Goal: Task Accomplishment & Management: Complete application form

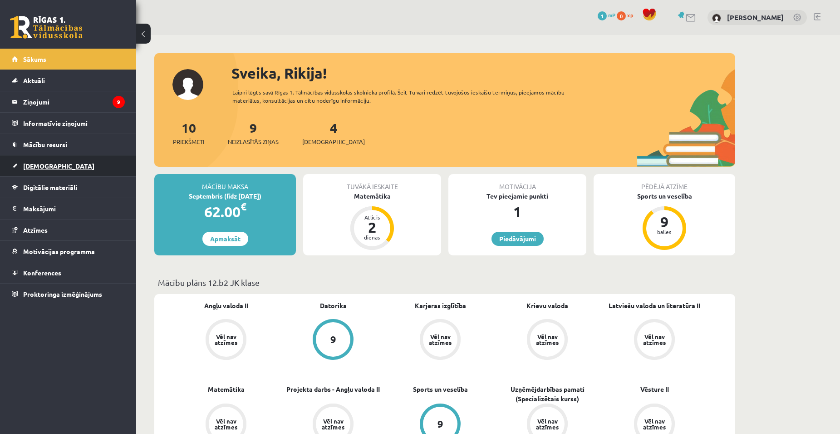
click at [47, 165] on span "[DEMOGRAPHIC_DATA]" at bounding box center [58, 166] width 71 height 8
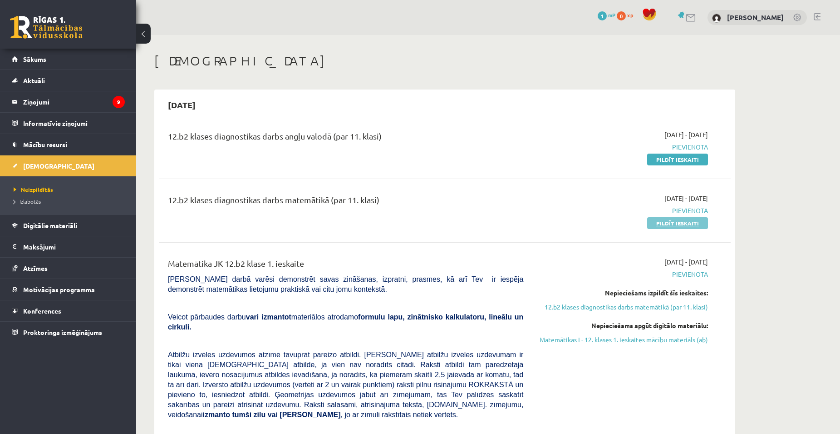
click at [671, 219] on link "Pildīt ieskaiti" at bounding box center [677, 223] width 61 height 12
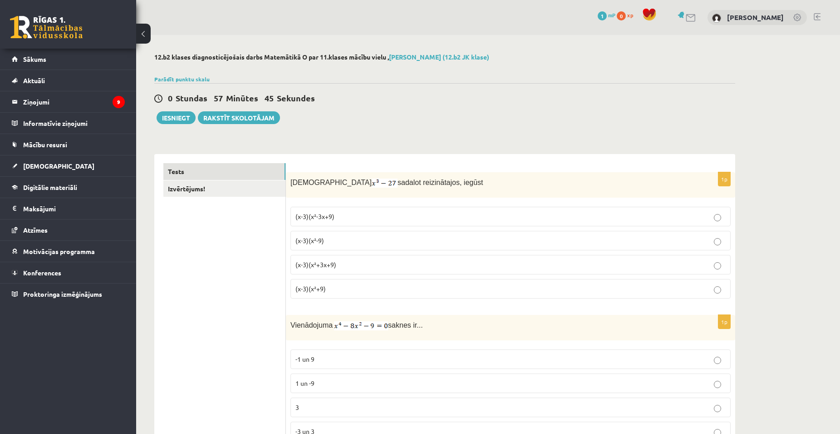
click at [722, 260] on p "(x-3)(x²+3x+9)" at bounding box center [511, 265] width 430 height 10
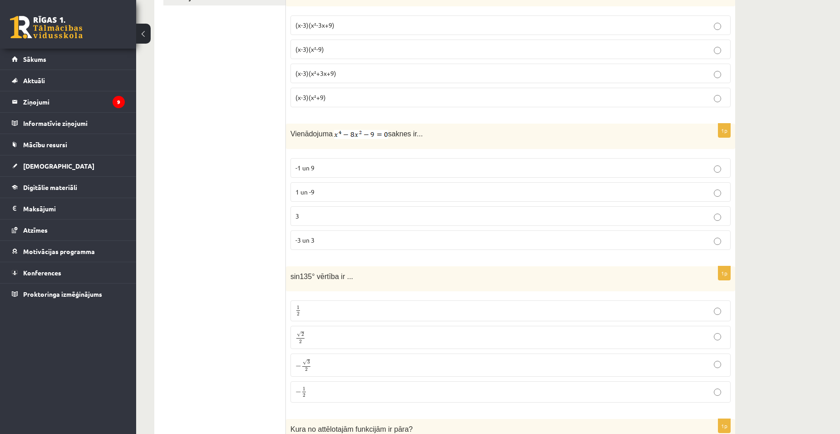
scroll to position [196, 0]
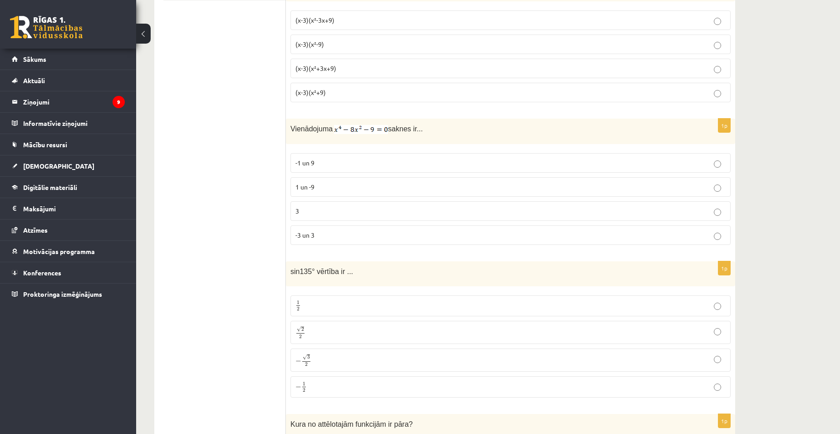
click at [710, 232] on p "-3 un 3" at bounding box center [511, 235] width 430 height 10
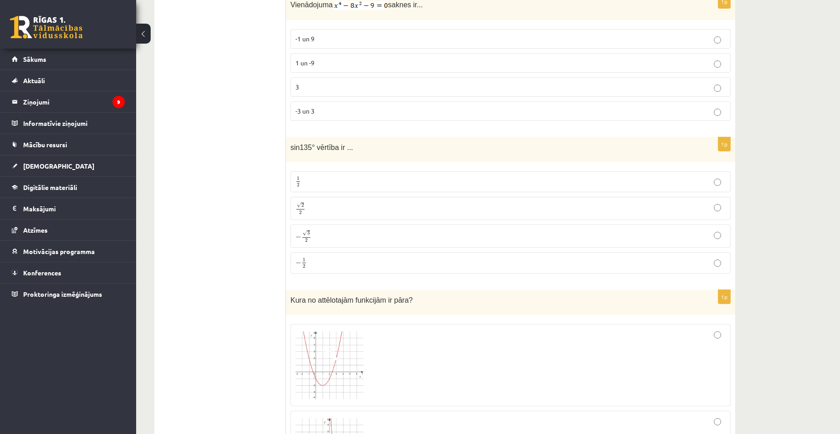
scroll to position [331, 0]
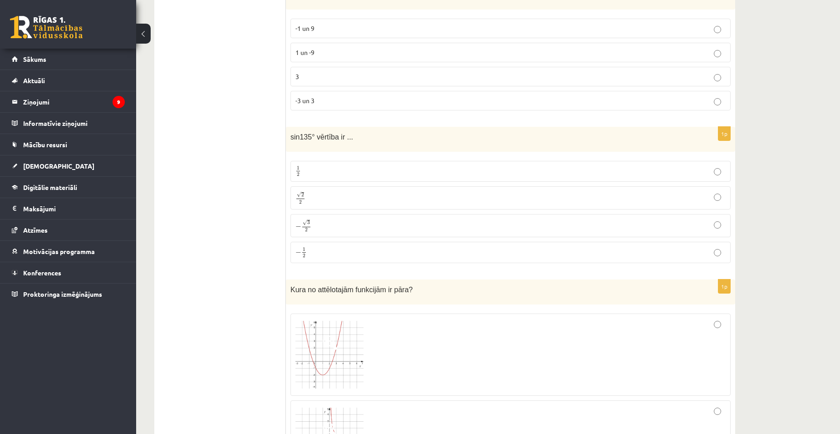
click at [721, 201] on p "√ 2 2 2 2" at bounding box center [511, 197] width 430 height 13
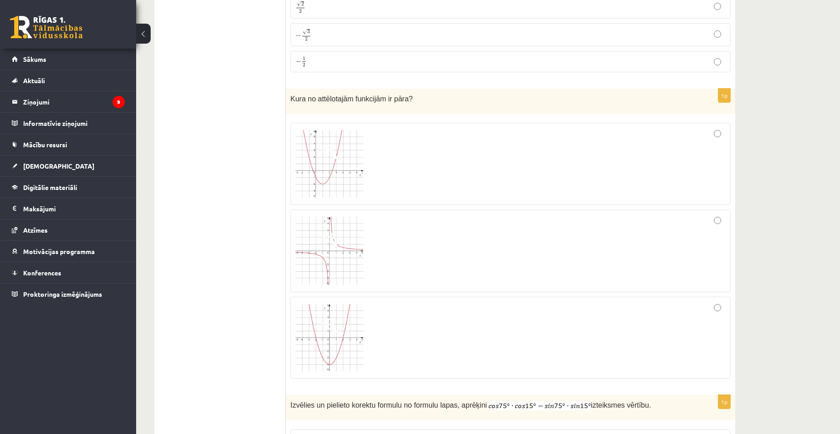
scroll to position [547, 0]
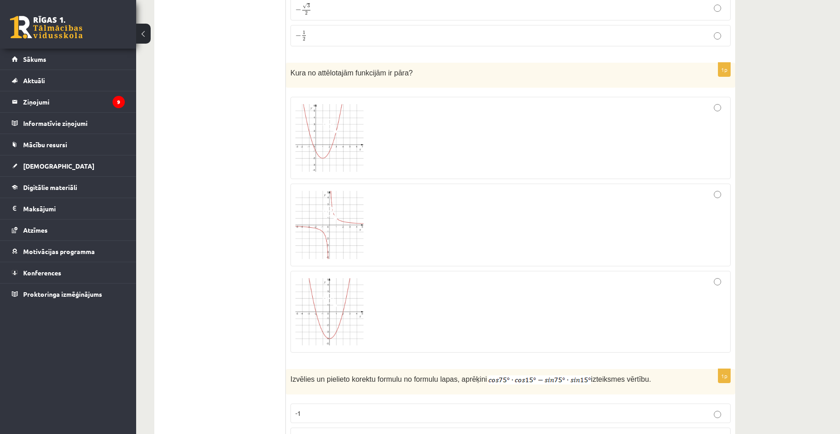
click at [723, 192] on div at bounding box center [511, 224] width 430 height 73
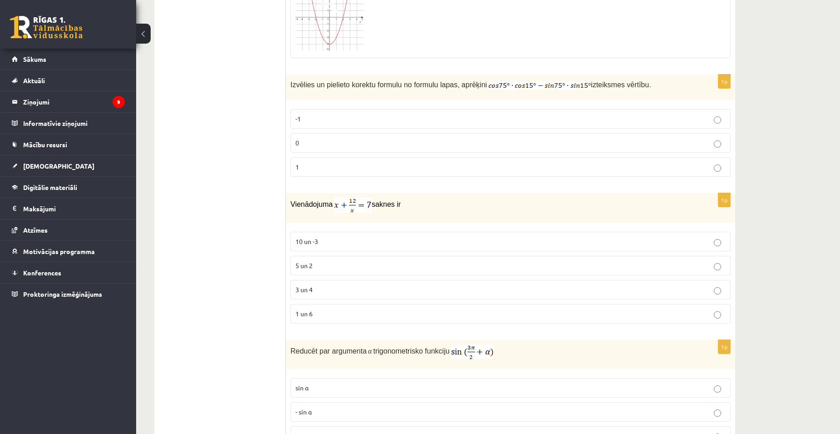
scroll to position [873, 0]
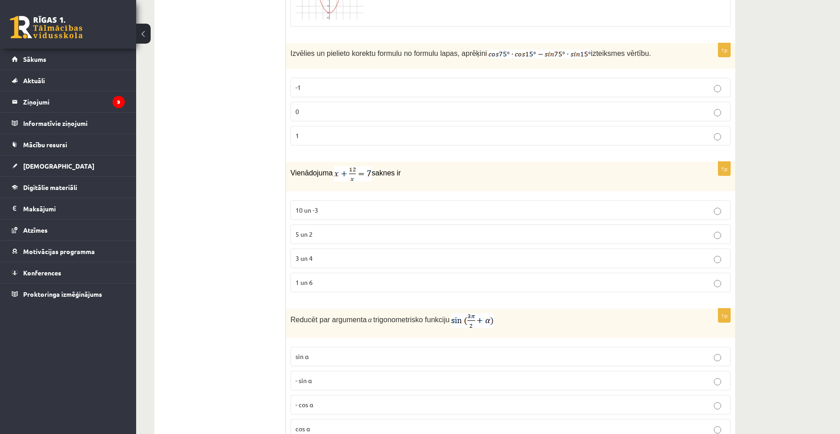
click at [721, 253] on p "3 un 4" at bounding box center [511, 258] width 430 height 10
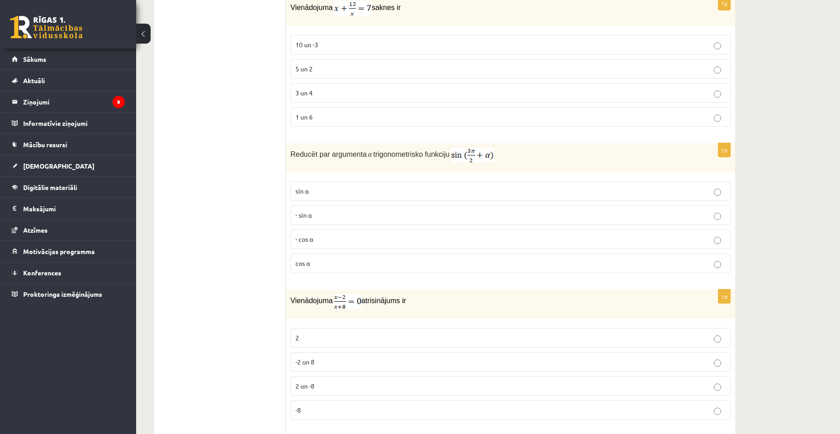
scroll to position [1043, 0]
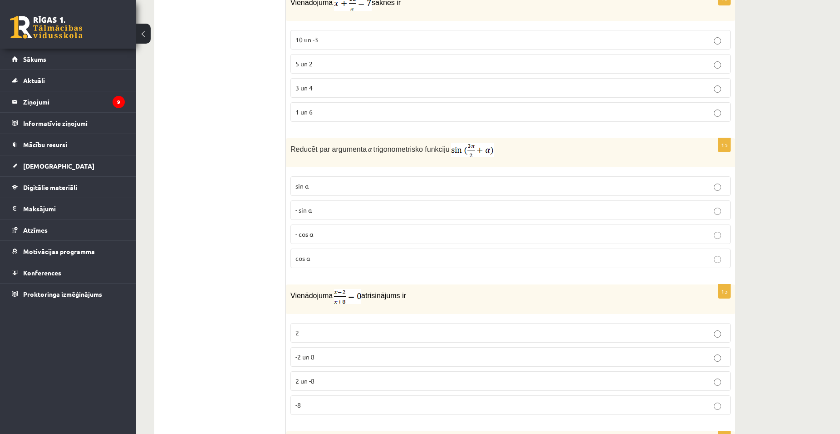
click at [526, 227] on label "- cos ⁡α" at bounding box center [511, 234] width 440 height 20
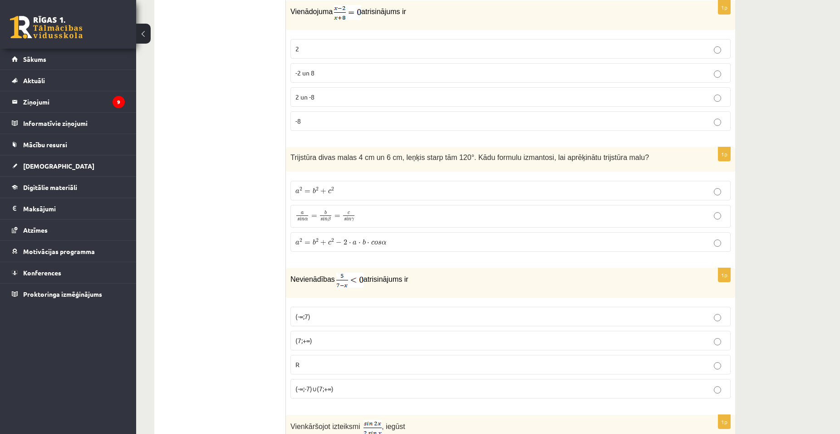
scroll to position [1332, 0]
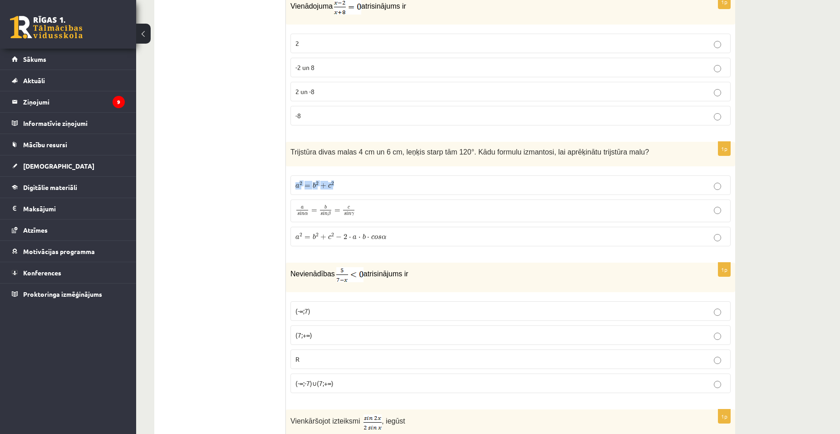
drag, startPoint x: 723, startPoint y: 187, endPoint x: 845, endPoint y: 144, distance: 129.4
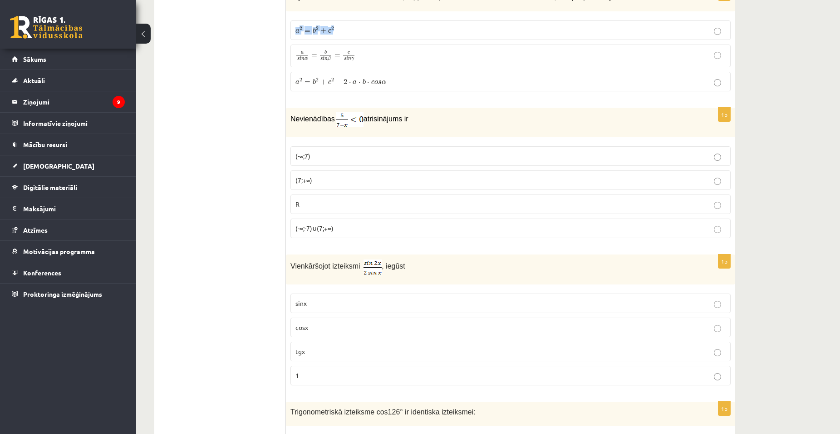
scroll to position [1497, 0]
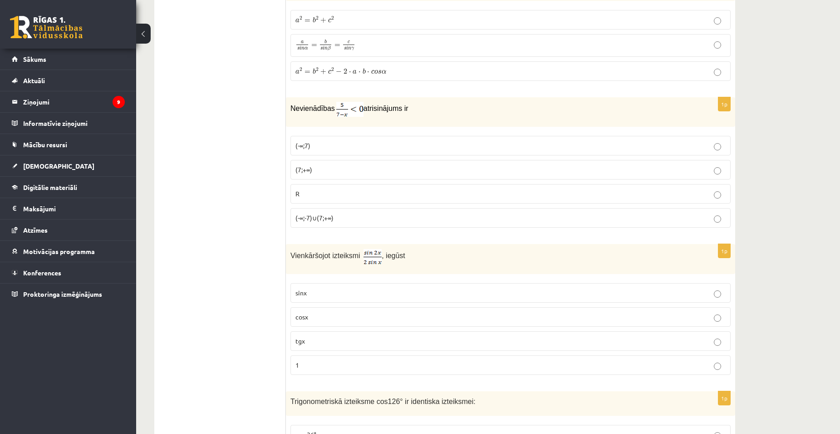
click at [500, 216] on p "(-∞;-7)∪(7;+∞)" at bounding box center [511, 218] width 430 height 10
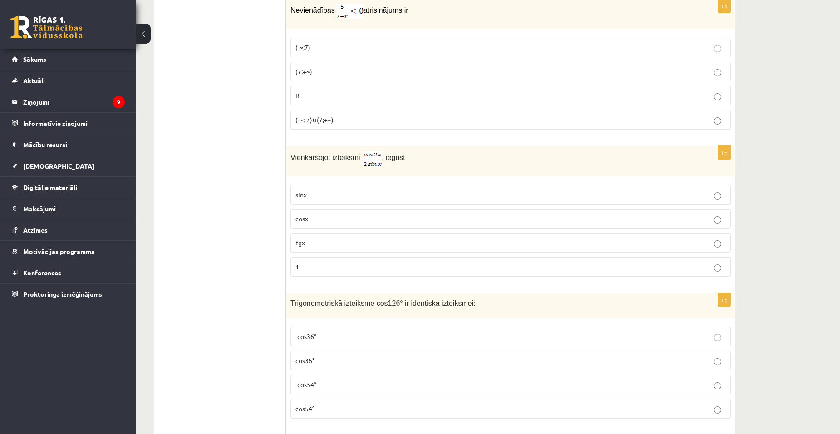
scroll to position [1605, 0]
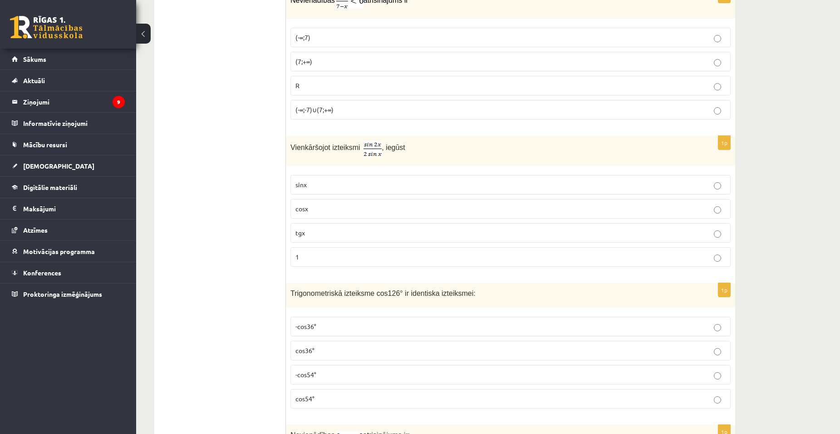
click at [522, 208] on p "cosx" at bounding box center [511, 209] width 430 height 10
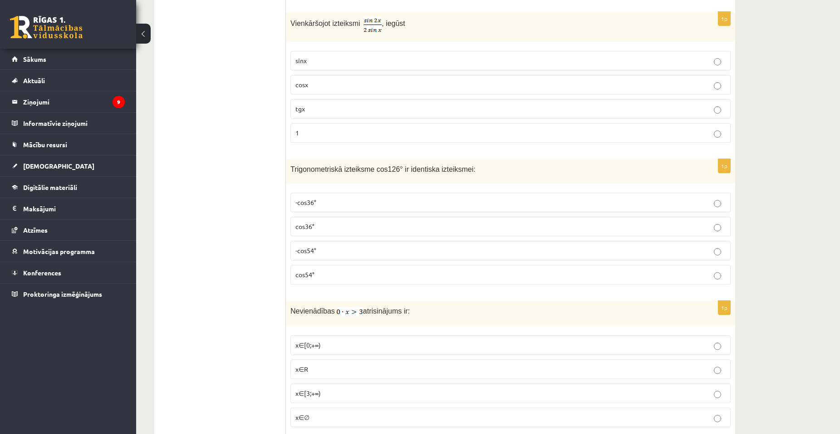
scroll to position [1740, 0]
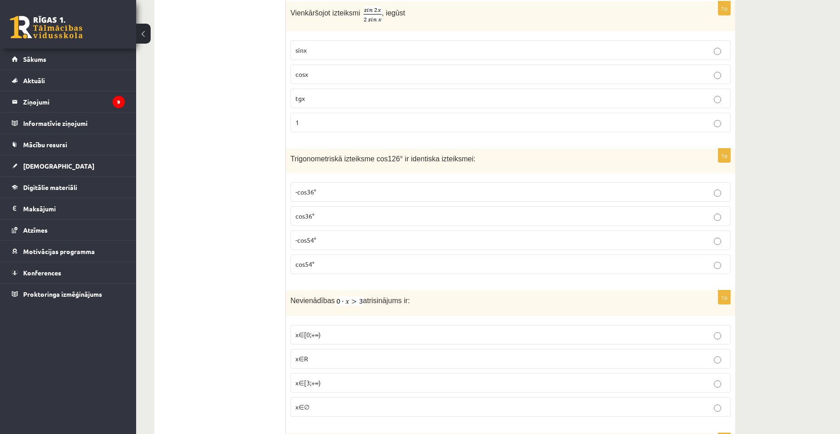
click at [645, 236] on p "-cos54°" at bounding box center [511, 240] width 430 height 10
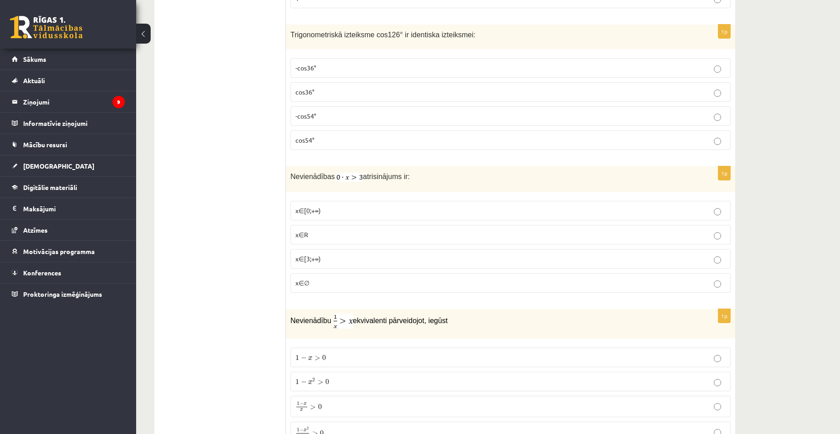
scroll to position [1900, 0]
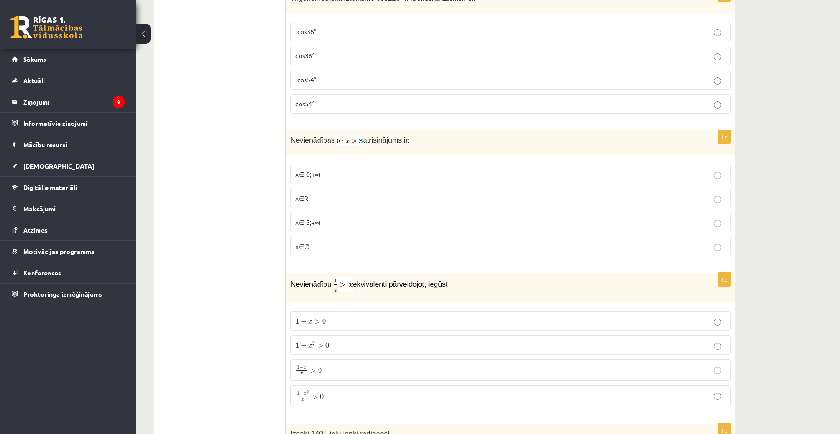
click at [559, 247] on p "x∈∅" at bounding box center [511, 247] width 430 height 10
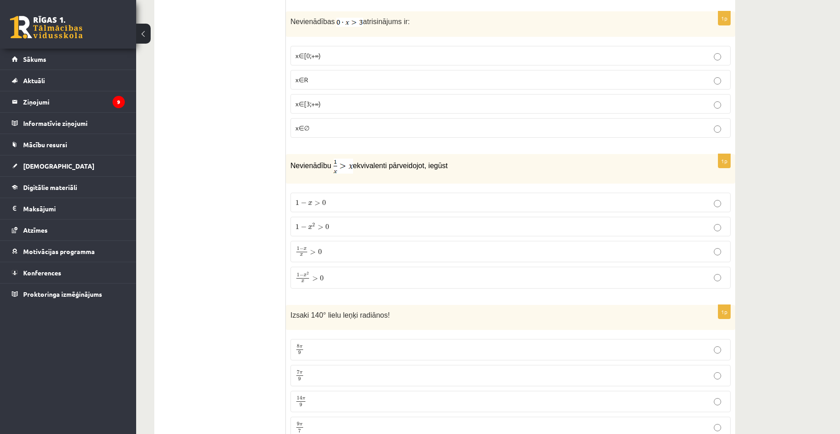
scroll to position [2029, 0]
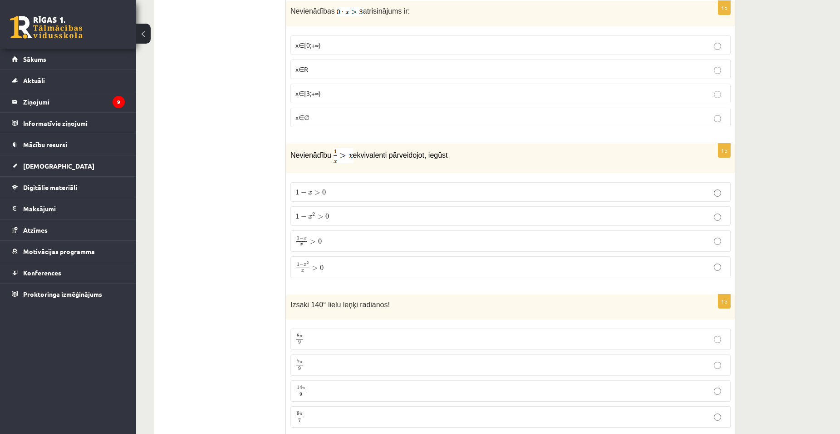
click at [592, 232] on label "1 − x x > 0 1 − x x > 0" at bounding box center [511, 240] width 440 height 21
click at [577, 264] on p "1 − x 2 x > 0 1 − x 2 x > 0" at bounding box center [511, 267] width 430 height 12
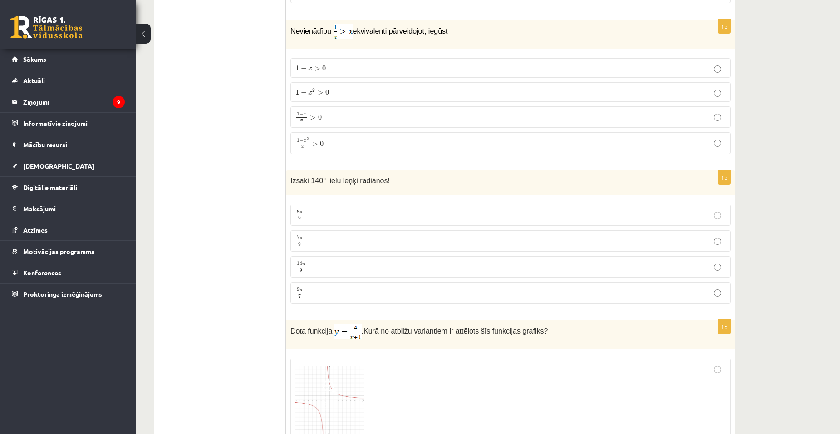
scroll to position [2158, 0]
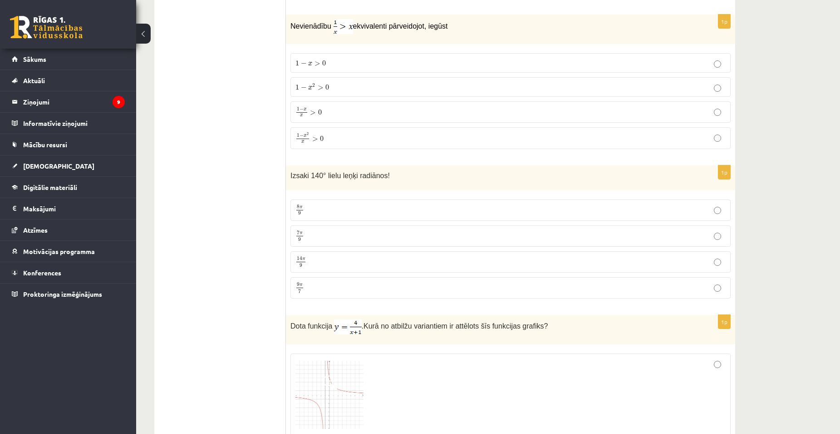
click at [707, 235] on p "7 π 9 7 π 9" at bounding box center [511, 235] width 430 height 11
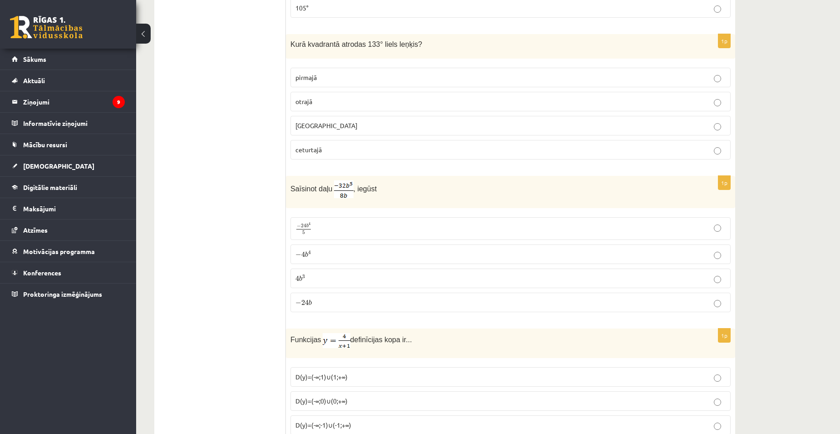
scroll to position [3582, 0]
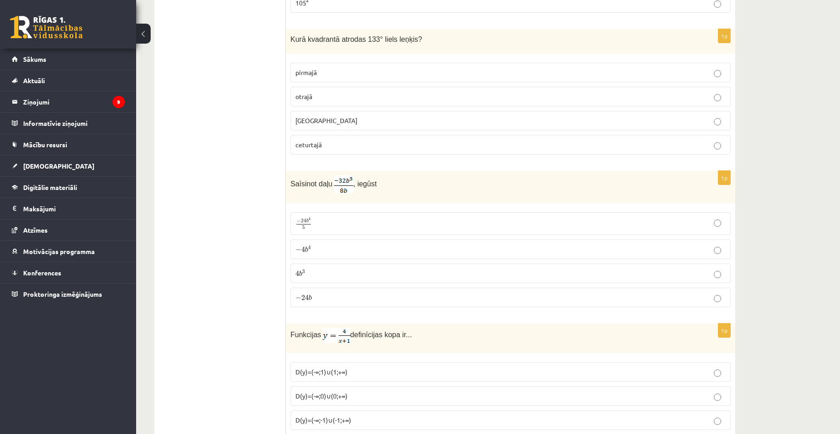
click at [512, 244] on p "− 4 b 4 − 4 b 4" at bounding box center [511, 249] width 430 height 10
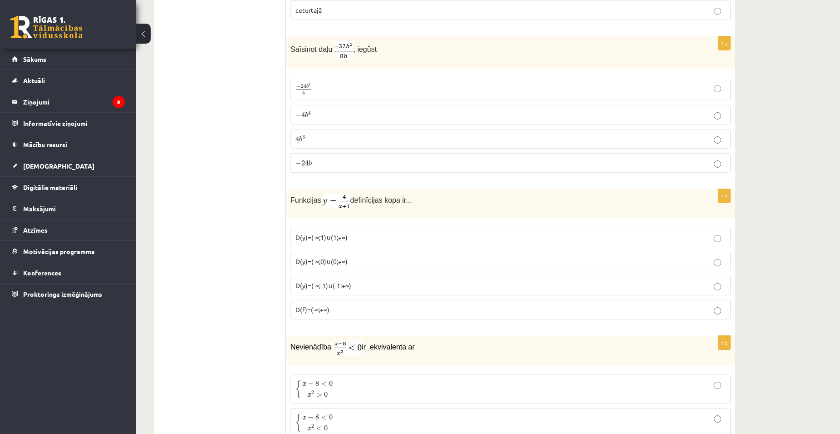
scroll to position [3722, 0]
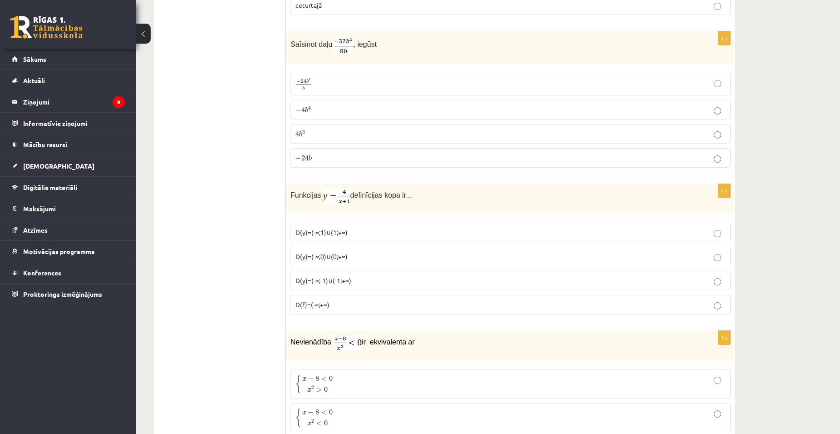
click at [619, 252] on p "D(y)=(-∞;0)∪(0;+∞)" at bounding box center [511, 257] width 430 height 10
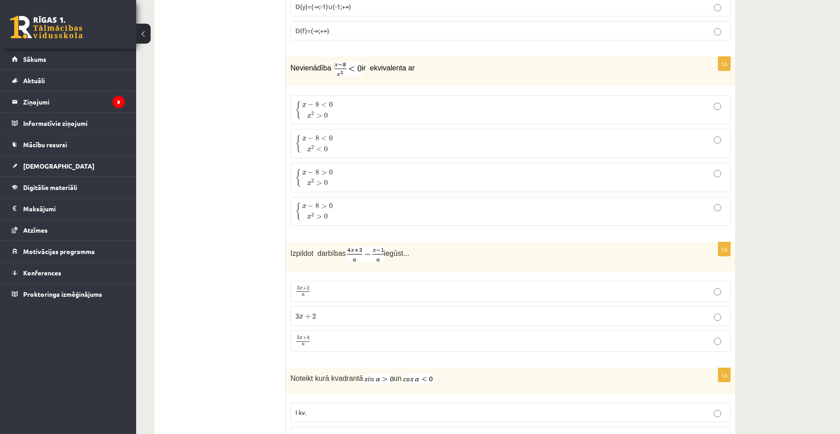
scroll to position [3991, 0]
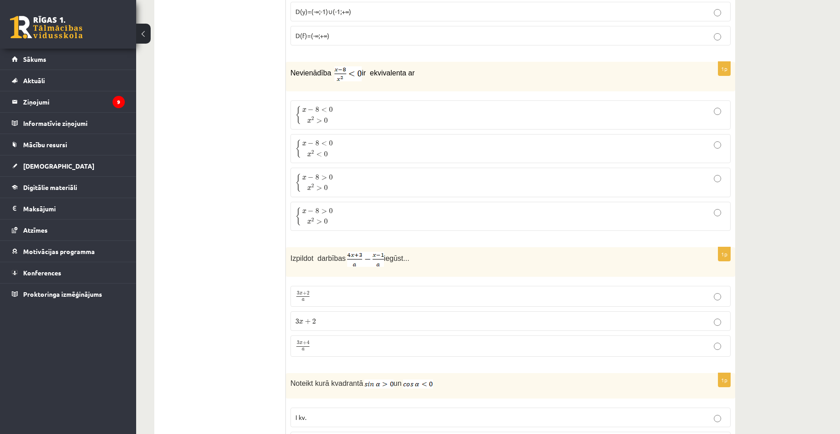
click at [486, 105] on p "{ x − 8 < 0 x 2 > 0 { x − 8 < 0 x 2 > 0" at bounding box center [511, 114] width 430 height 19
click at [525, 148] on p "{ x − 8 < 0 x 2 < 0 { x − 8 < 0 x 2 < 0" at bounding box center [511, 148] width 430 height 19
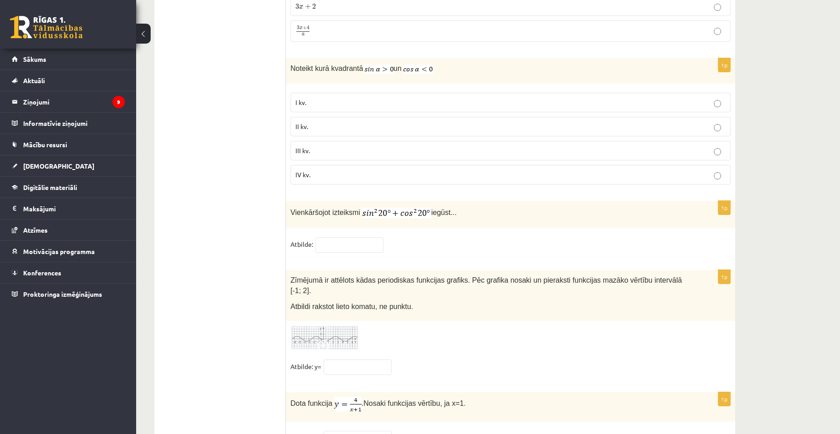
scroll to position [4341, 0]
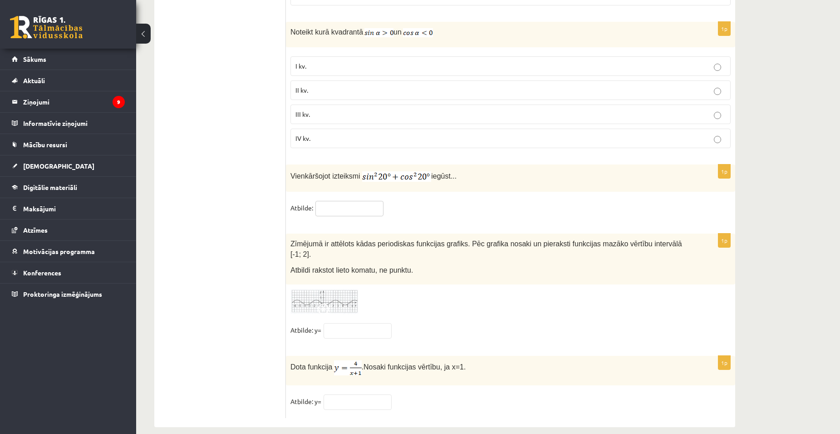
click at [362, 205] on input "text" at bounding box center [350, 208] width 68 height 15
type input "*"
click at [340, 289] on img at bounding box center [325, 301] width 68 height 25
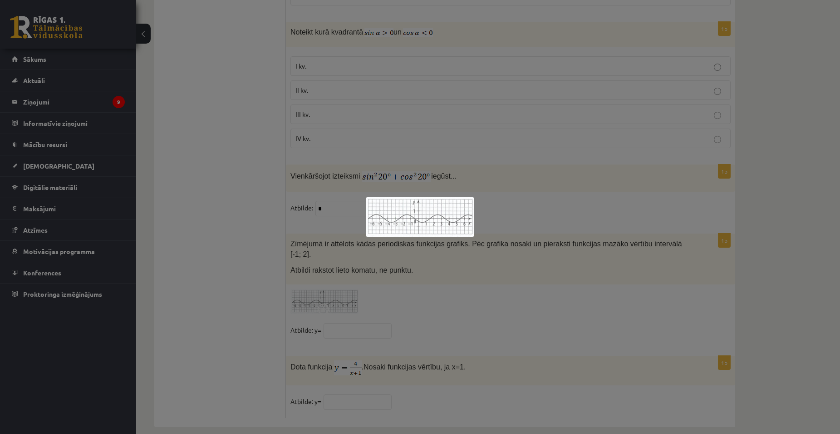
click at [458, 195] on div at bounding box center [420, 217] width 840 height 434
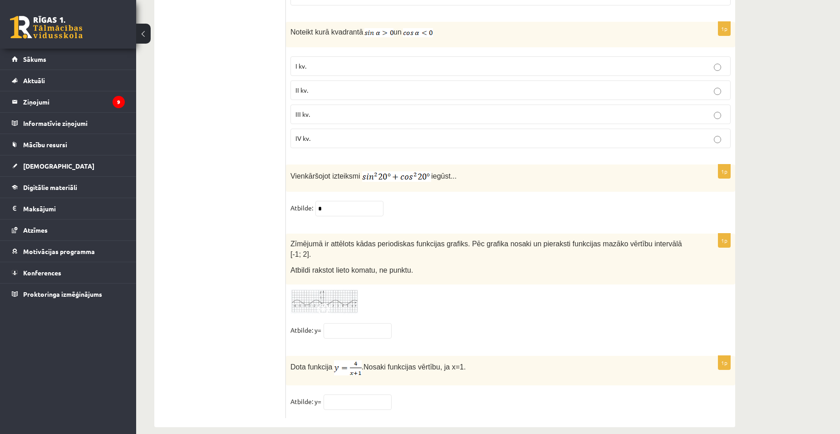
click at [343, 289] on img at bounding box center [325, 301] width 68 height 25
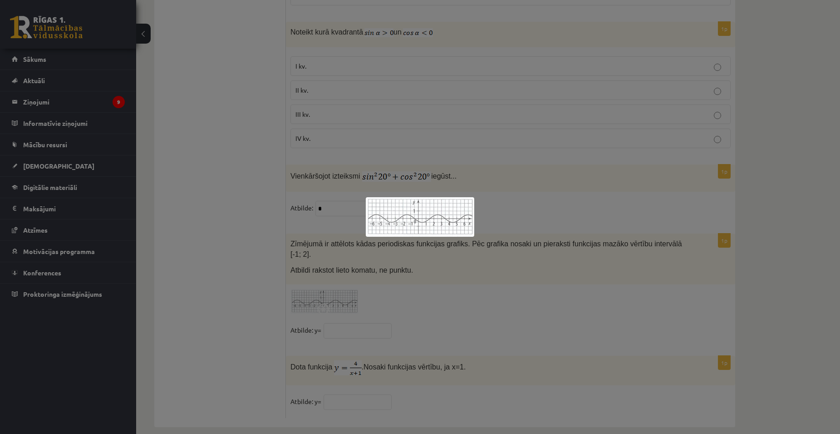
click at [449, 279] on div at bounding box center [420, 217] width 840 height 434
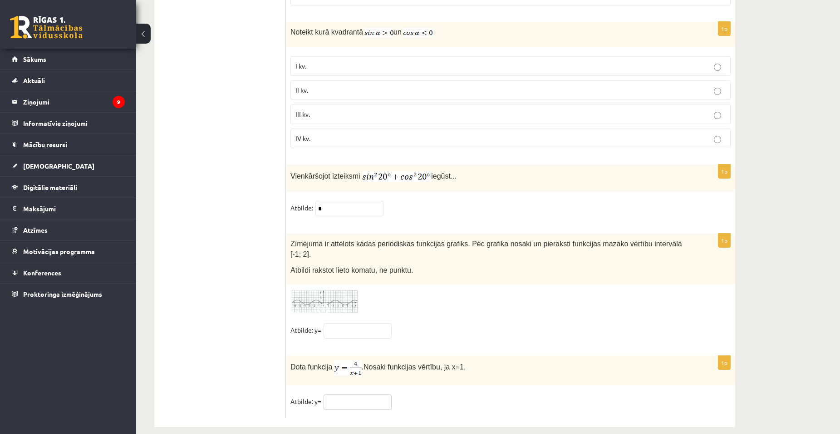
click at [355, 394] on input "text" at bounding box center [358, 401] width 68 height 15
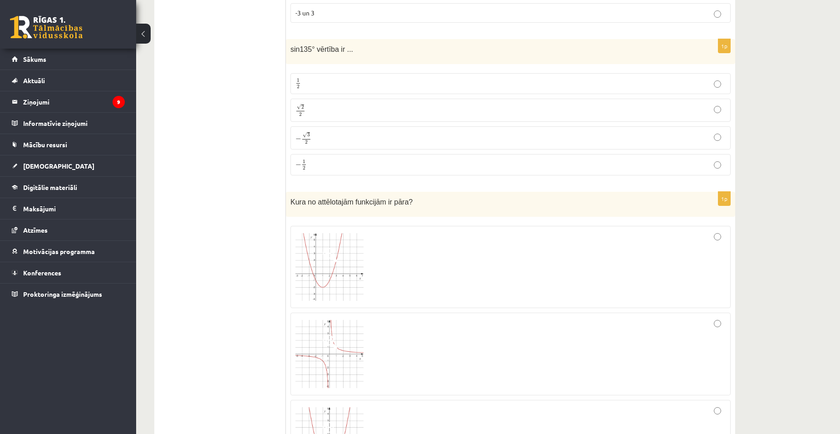
scroll to position [0, 0]
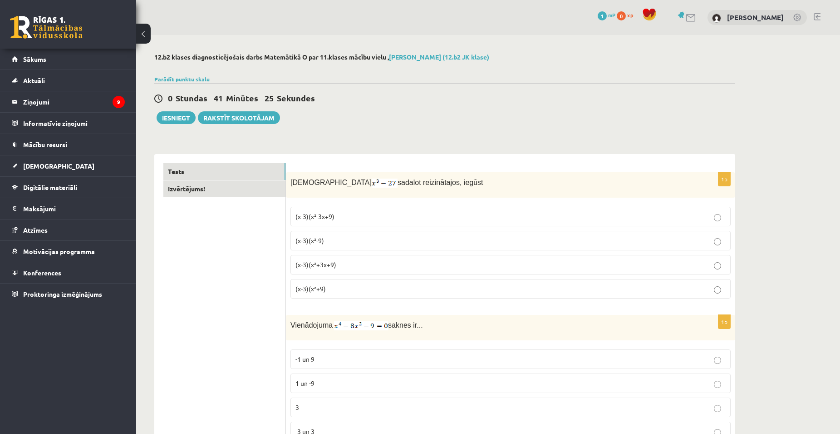
type input "*"
click at [239, 192] on link "Izvērtējums!" at bounding box center [224, 188] width 122 height 17
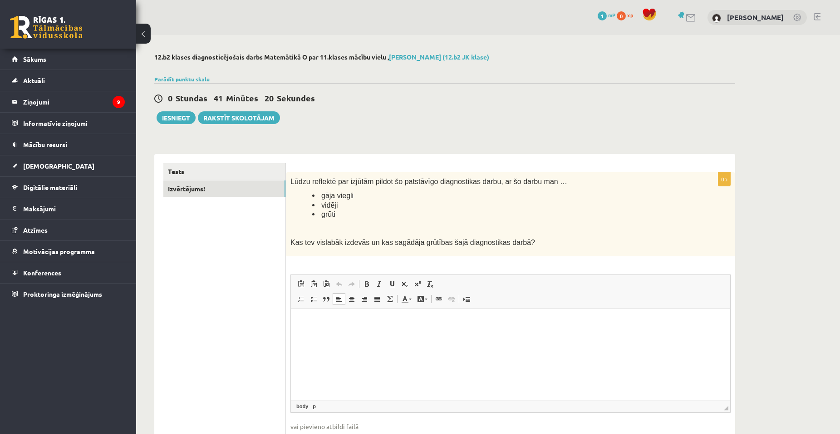
click at [349, 318] on p "Bagātinātā teksta redaktors, wiswyg-editor-user-answer-47024962927320" at bounding box center [510, 322] width 421 height 10
click at [256, 168] on link "Tests" at bounding box center [224, 171] width 122 height 17
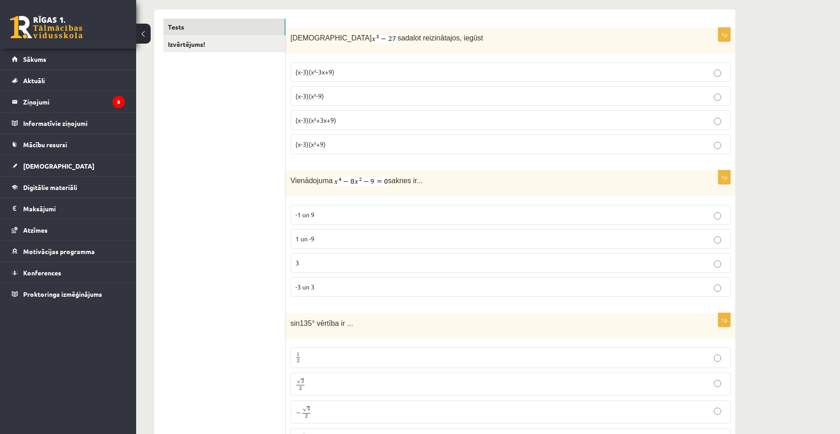
scroll to position [139, 0]
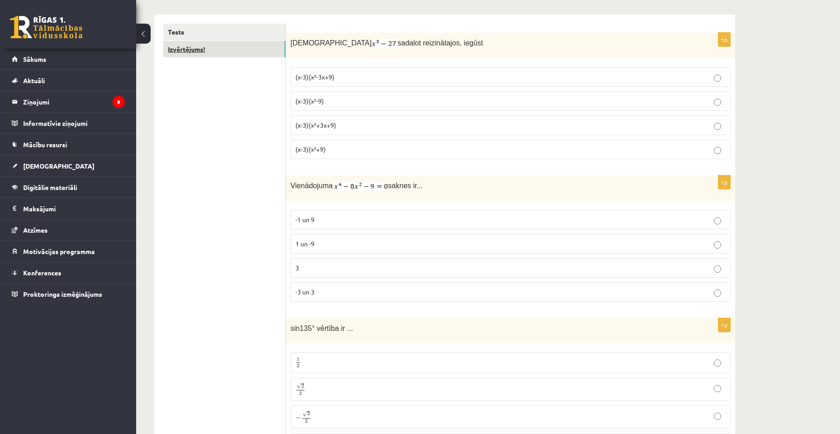
click at [251, 47] on link "Izvērtējums!" at bounding box center [224, 49] width 122 height 17
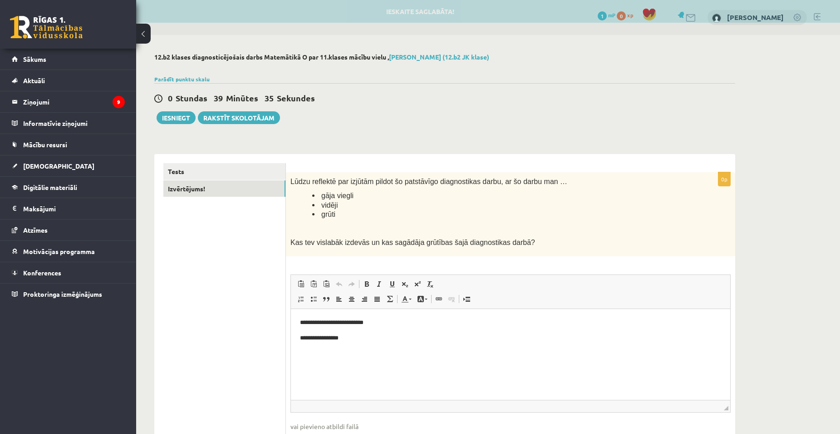
scroll to position [0, 0]
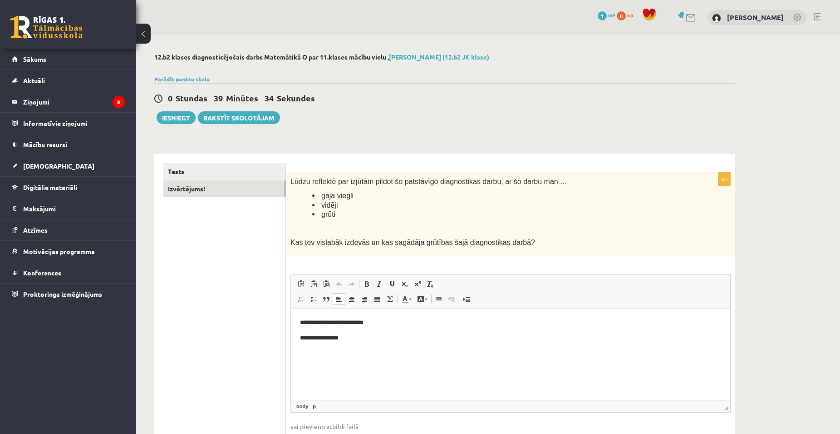
click at [371, 337] on p "**********" at bounding box center [510, 338] width 421 height 10
click at [180, 169] on link "Tests" at bounding box center [224, 171] width 122 height 17
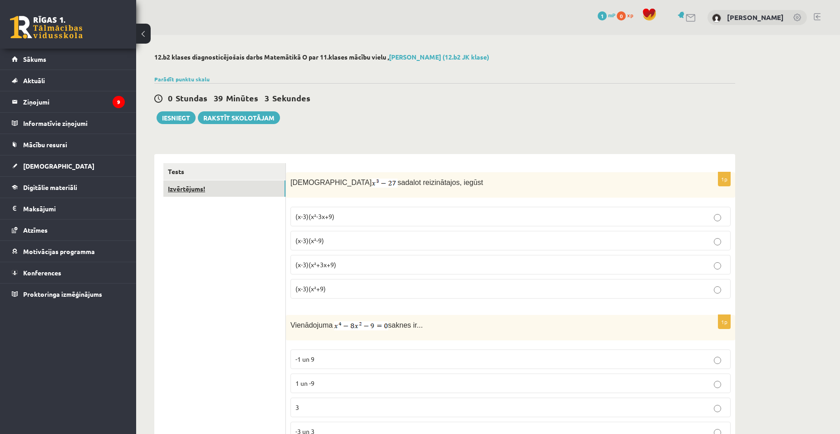
click at [243, 190] on link "Izvērtējums!" at bounding box center [224, 188] width 122 height 17
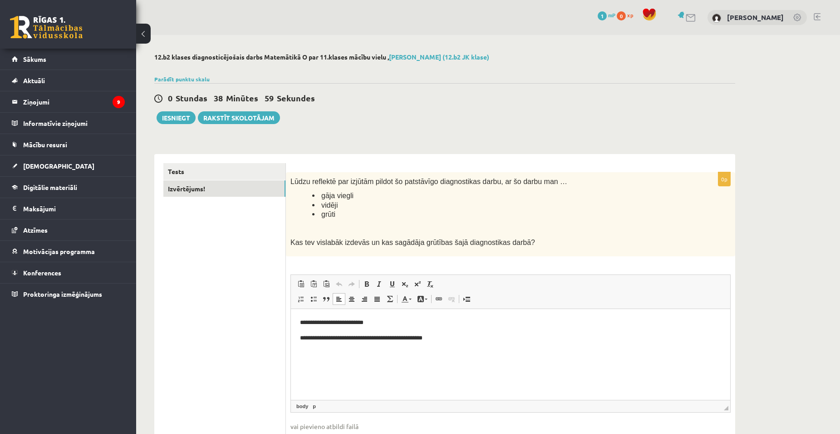
click at [458, 340] on p "**********" at bounding box center [510, 338] width 421 height 10
click at [203, 178] on link "Tests" at bounding box center [224, 171] width 122 height 17
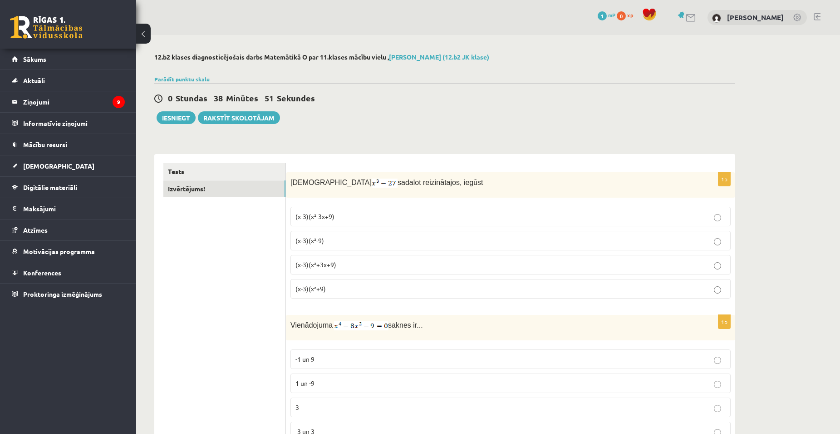
click at [213, 192] on link "Izvērtējums!" at bounding box center [224, 188] width 122 height 17
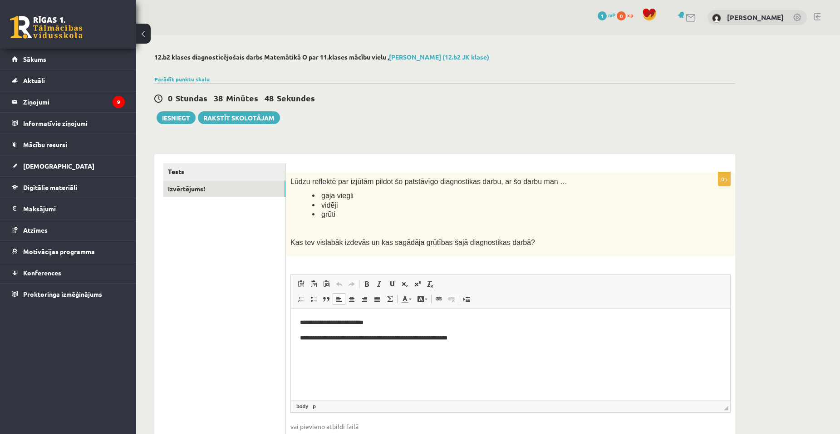
click at [507, 343] on html "**********" at bounding box center [510, 329] width 439 height 43
click at [439, 339] on p "**********" at bounding box center [510, 338] width 421 height 10
click at [179, 118] on button "Iesniegt" at bounding box center [176, 117] width 39 height 13
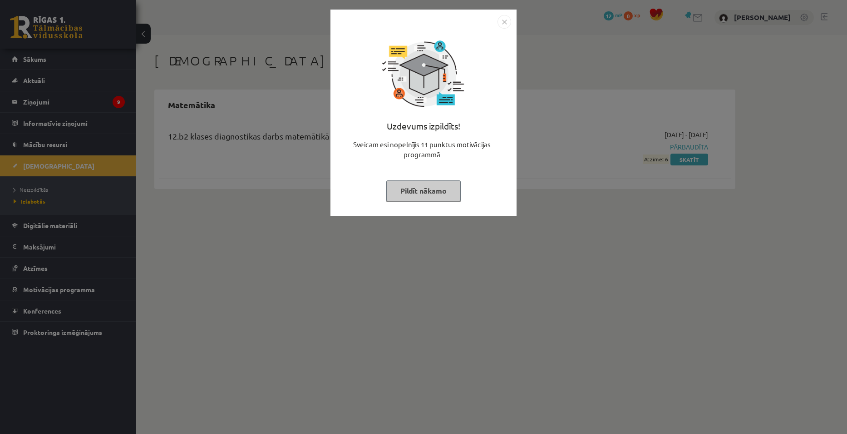
click at [504, 19] on img "Close" at bounding box center [505, 22] width 14 height 14
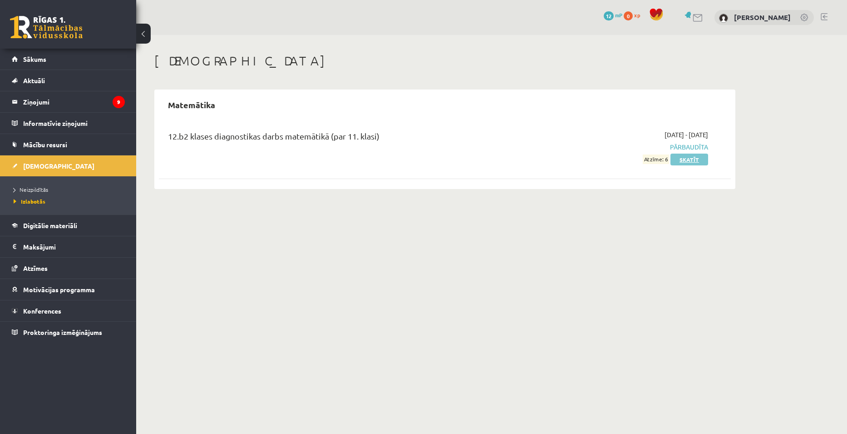
click at [688, 156] on link "Skatīt" at bounding box center [690, 159] width 38 height 12
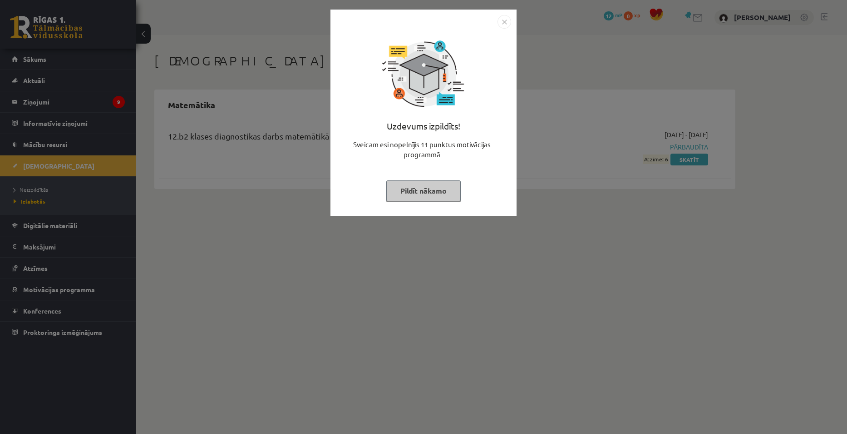
click at [508, 23] on img "Close" at bounding box center [505, 22] width 14 height 14
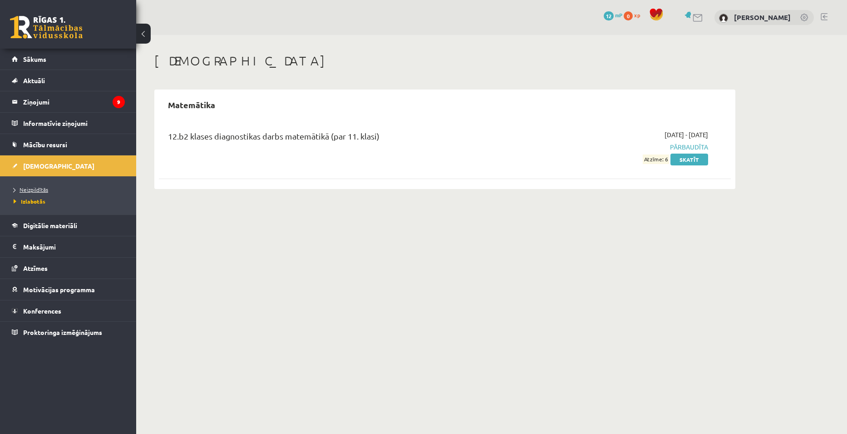
click at [34, 187] on span "Neizpildītās" at bounding box center [31, 189] width 35 height 7
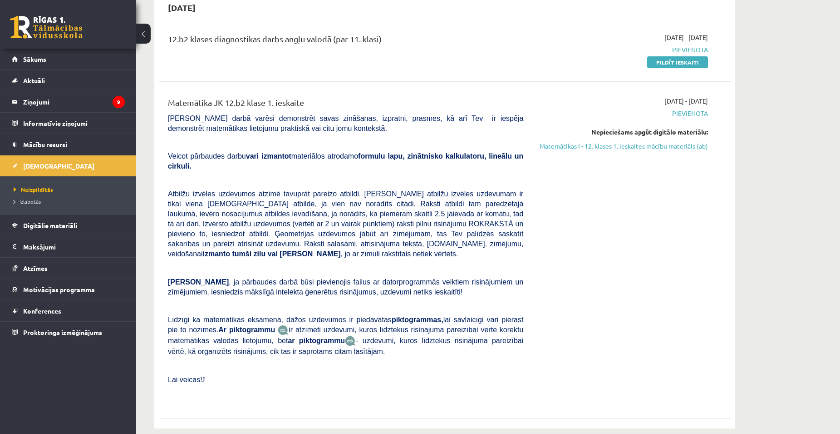
scroll to position [84, 0]
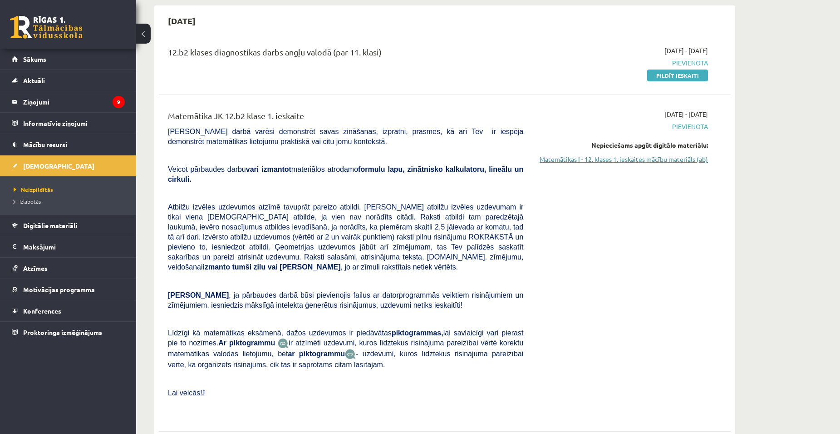
click at [652, 156] on link "Matemātikas I - 12. klases 1. ieskaites mācību materiāls (ab)" at bounding box center [622, 159] width 171 height 10
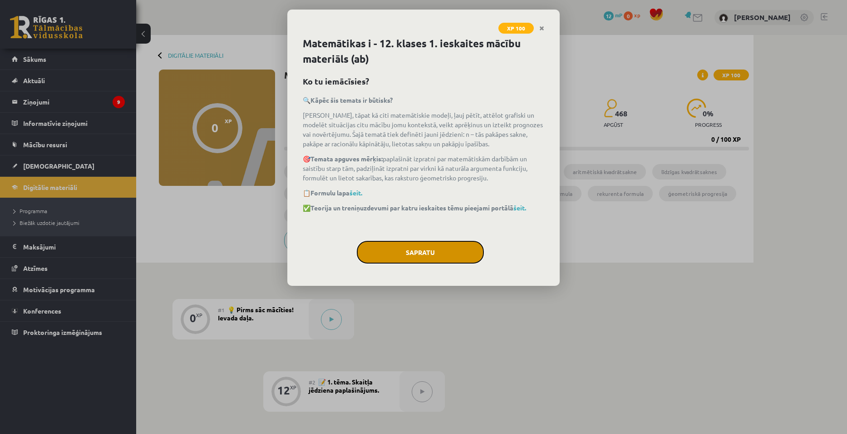
click at [433, 253] on button "Sapratu" at bounding box center [420, 252] width 127 height 23
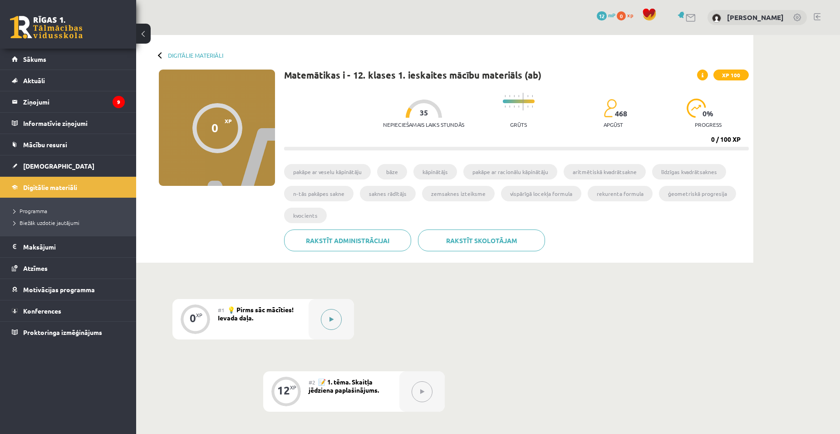
click at [337, 314] on button at bounding box center [331, 319] width 21 height 21
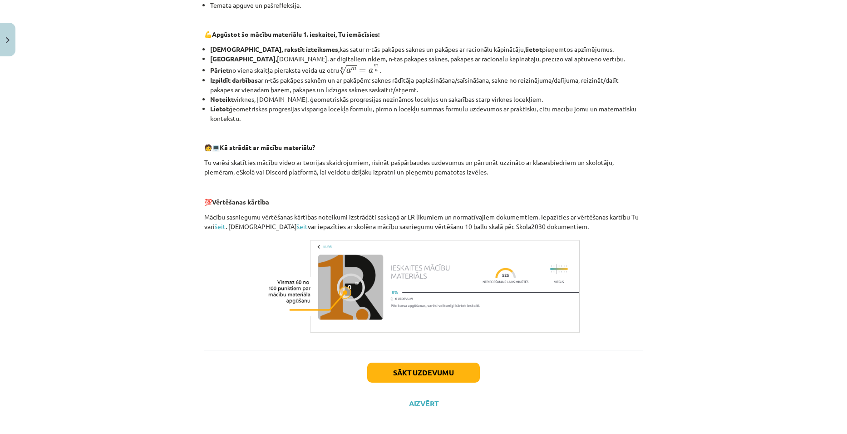
scroll to position [296, 0]
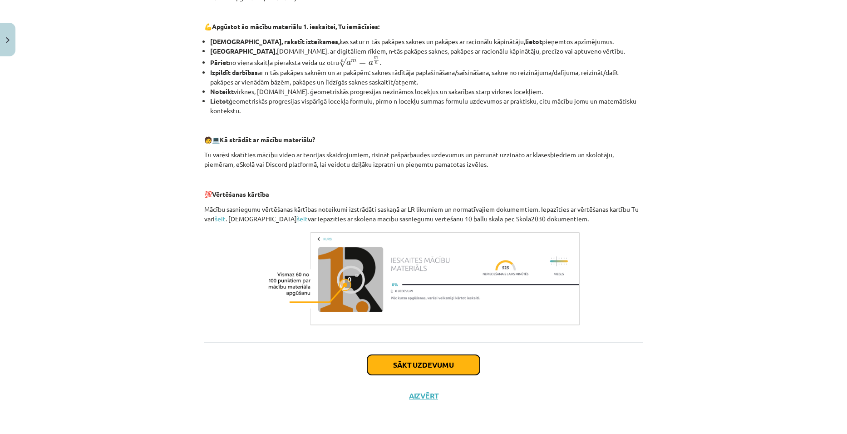
click at [447, 363] on button "Sākt uzdevumu" at bounding box center [423, 365] width 113 height 20
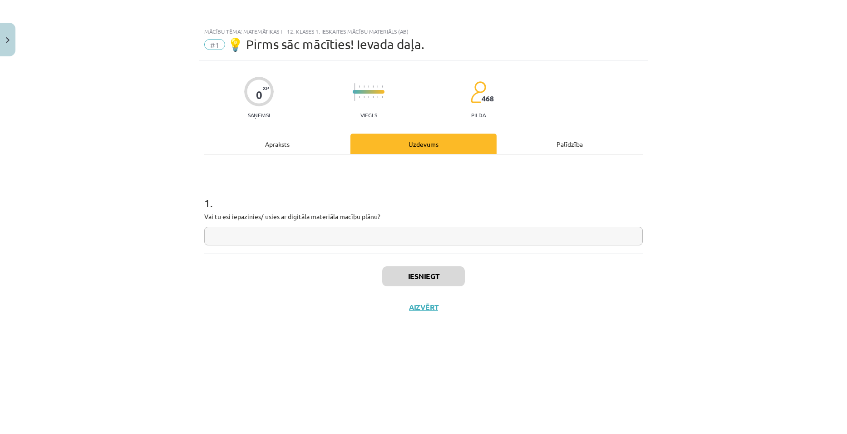
click at [367, 233] on input "text" at bounding box center [423, 236] width 439 height 19
type input "**********"
click at [391, 277] on button "Iesniegt" at bounding box center [423, 276] width 83 height 20
click at [446, 315] on button "Nākamā nodarbība" at bounding box center [423, 312] width 89 height 21
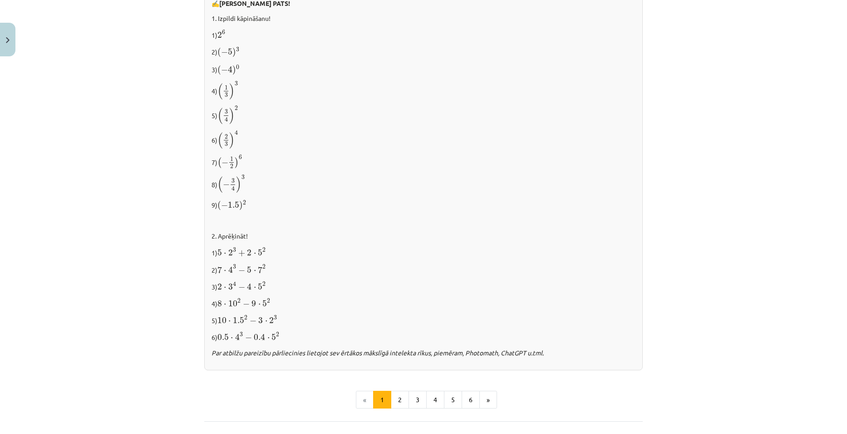
scroll to position [856, 0]
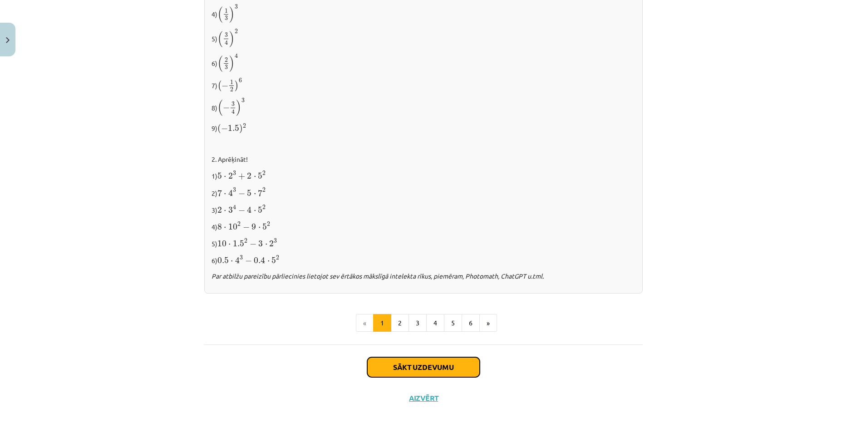
click at [439, 358] on button "Sākt uzdevumu" at bounding box center [423, 367] width 113 height 20
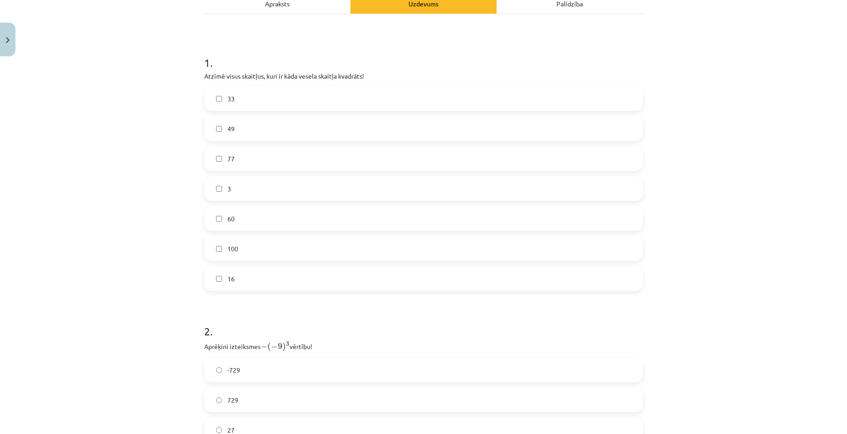
scroll to position [139, 0]
click at [219, 281] on label "16" at bounding box center [423, 279] width 437 height 23
click at [220, 129] on label "49" at bounding box center [423, 129] width 437 height 23
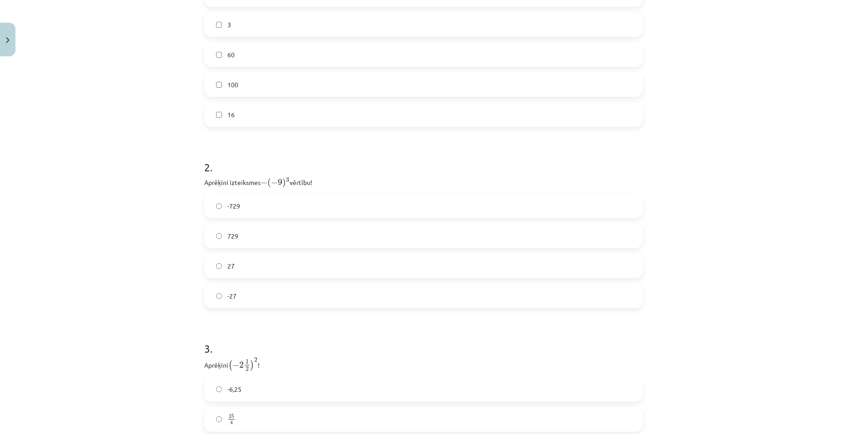
scroll to position [307, 0]
click at [486, 228] on label "729" at bounding box center [423, 233] width 437 height 23
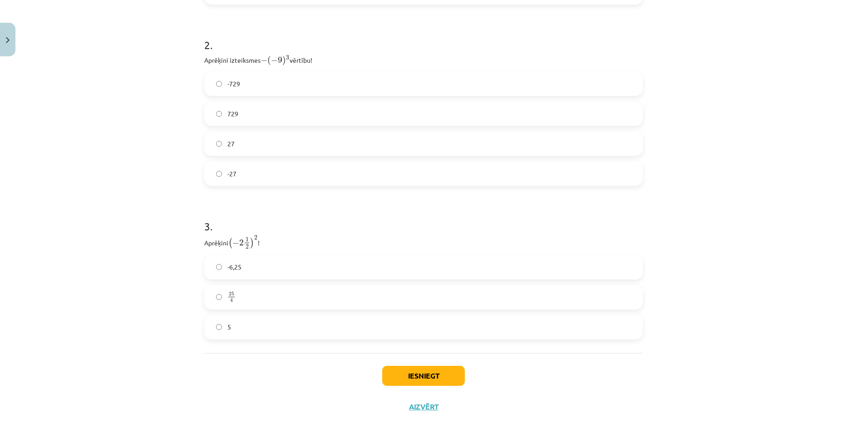
scroll to position [437, 0]
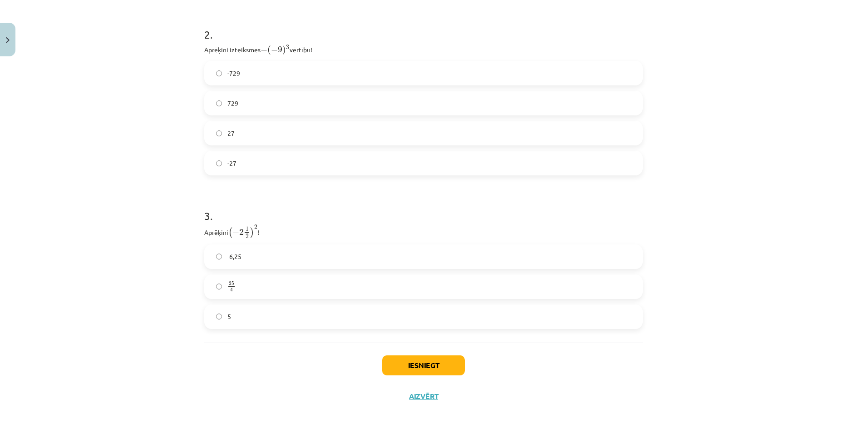
click at [387, 288] on label "25 4 25 4" at bounding box center [423, 286] width 437 height 23
click at [435, 369] on button "Iesniegt" at bounding box center [423, 365] width 83 height 20
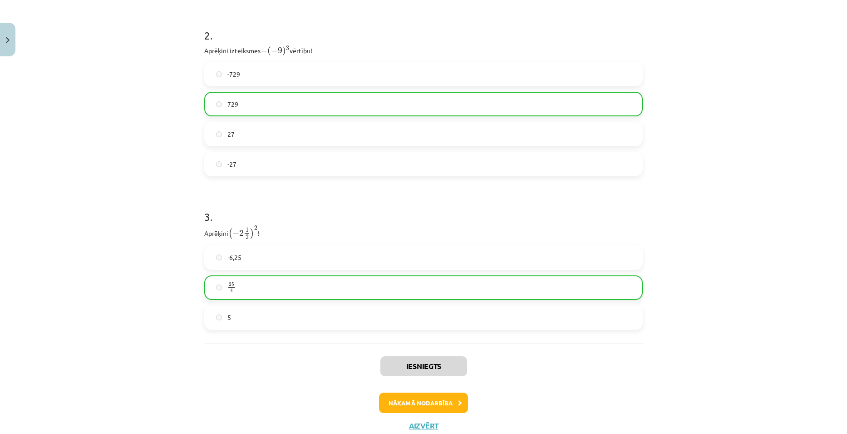
scroll to position [465, 0]
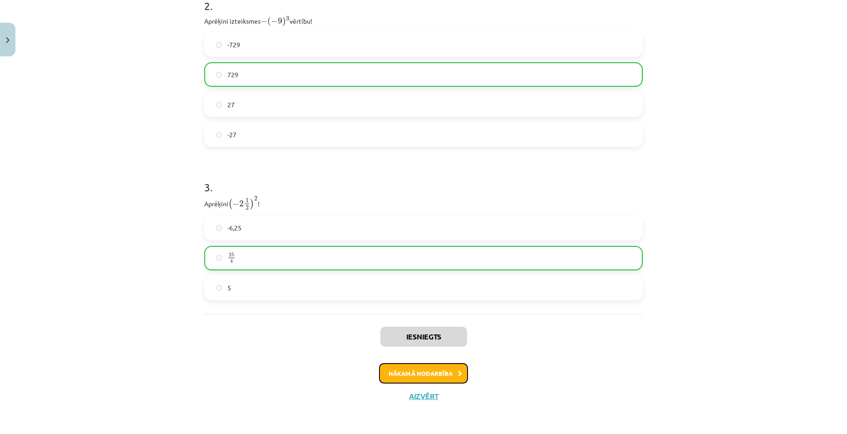
click at [433, 375] on button "Nākamā nodarbība" at bounding box center [423, 373] width 89 height 21
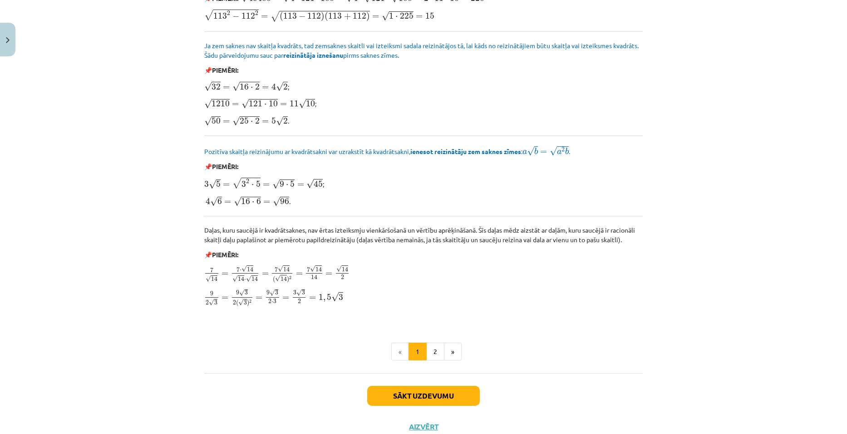
scroll to position [988, 0]
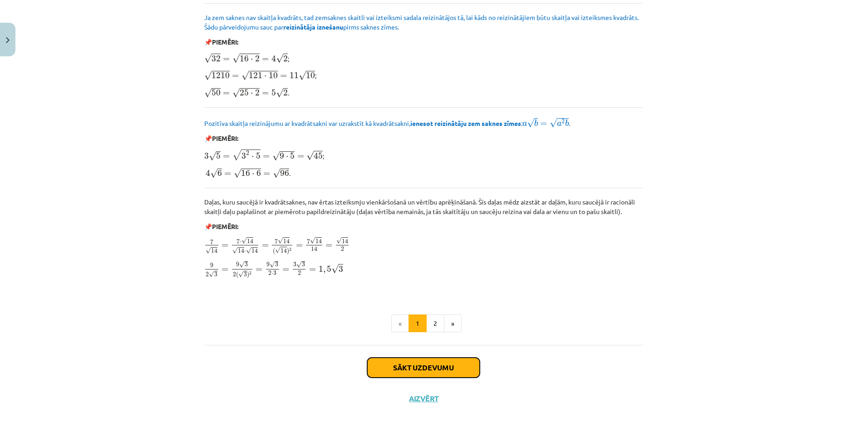
click at [434, 370] on button "Sākt uzdevumu" at bounding box center [423, 367] width 113 height 20
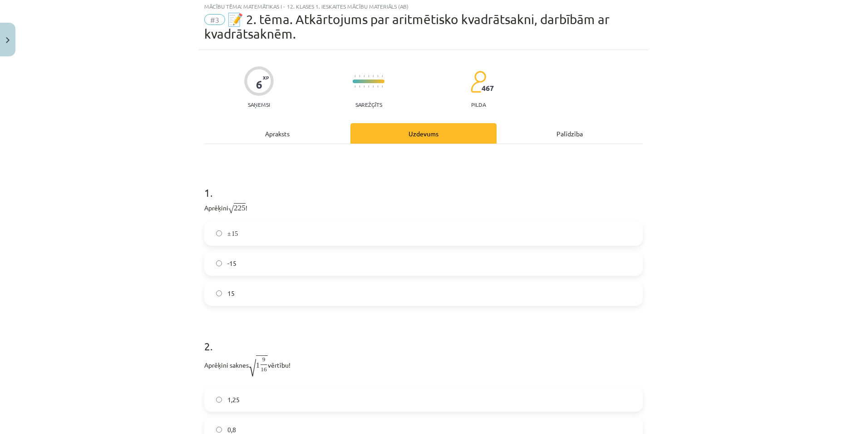
scroll to position [23, 0]
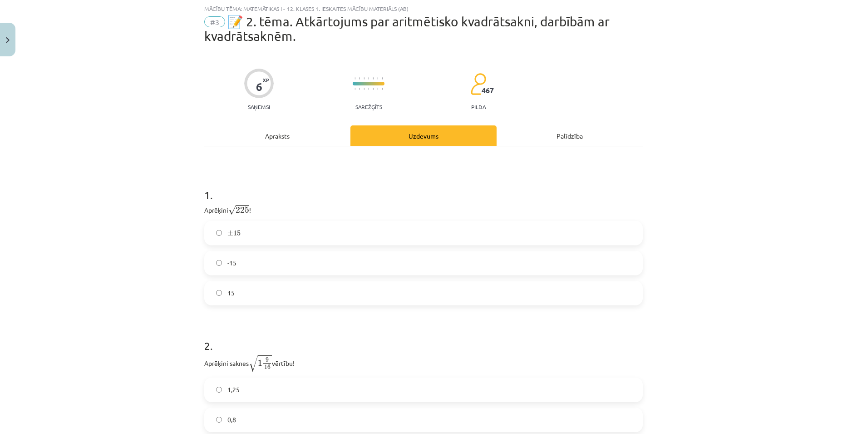
click at [338, 292] on label "15" at bounding box center [423, 292] width 437 height 23
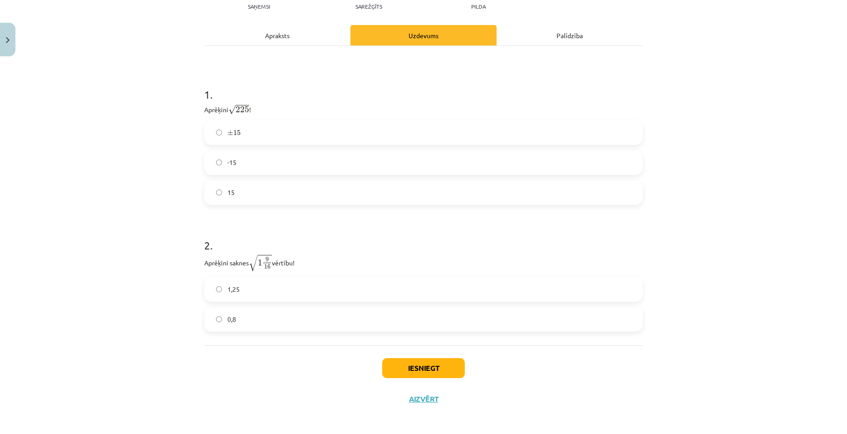
scroll to position [126, 0]
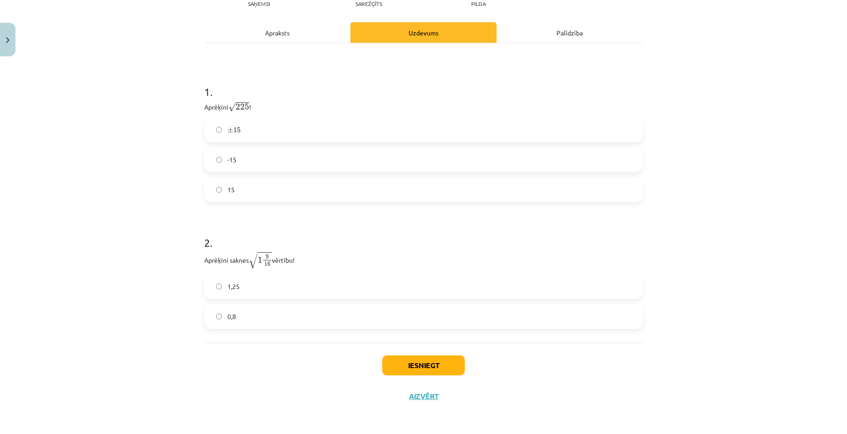
click at [355, 283] on label "1,25" at bounding box center [423, 286] width 437 height 23
click at [431, 362] on button "Iesniegt" at bounding box center [423, 365] width 83 height 20
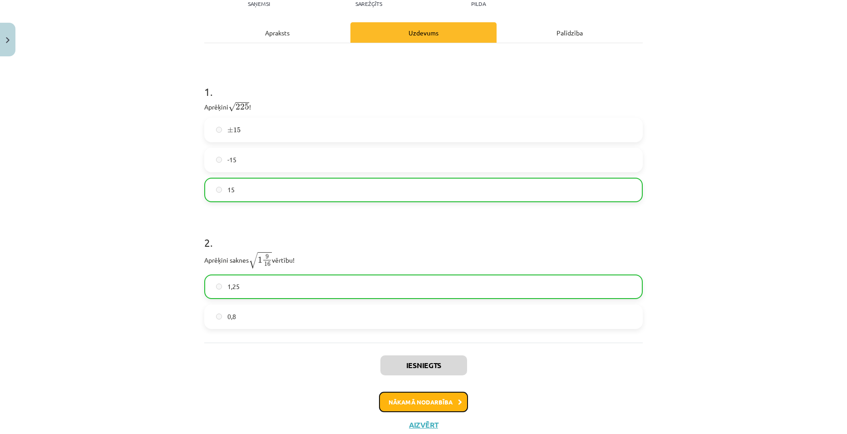
click at [424, 394] on button "Nākamā nodarbība" at bounding box center [423, 401] width 89 height 21
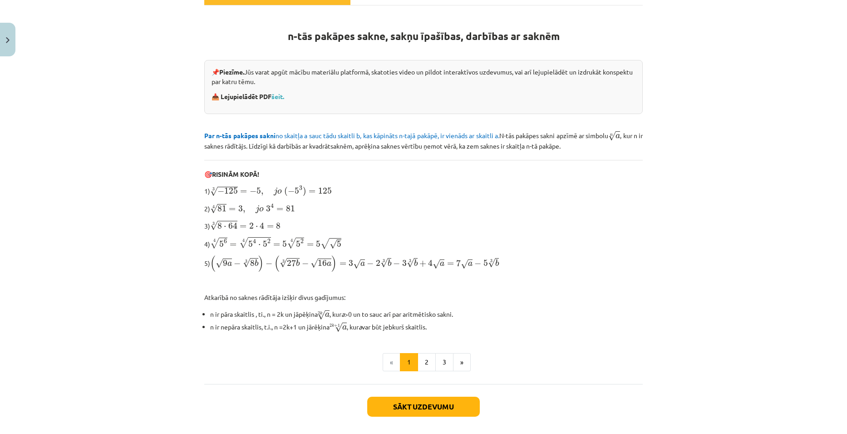
scroll to position [188, 0]
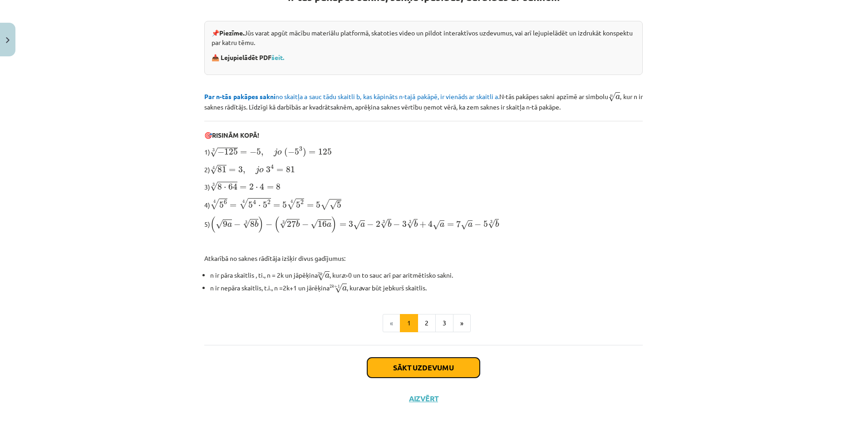
click at [438, 367] on button "Sākt uzdevumu" at bounding box center [423, 367] width 113 height 20
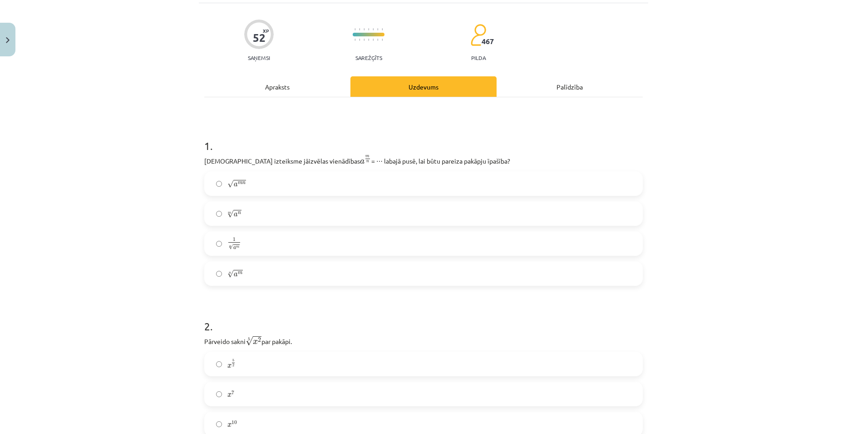
scroll to position [23, 0]
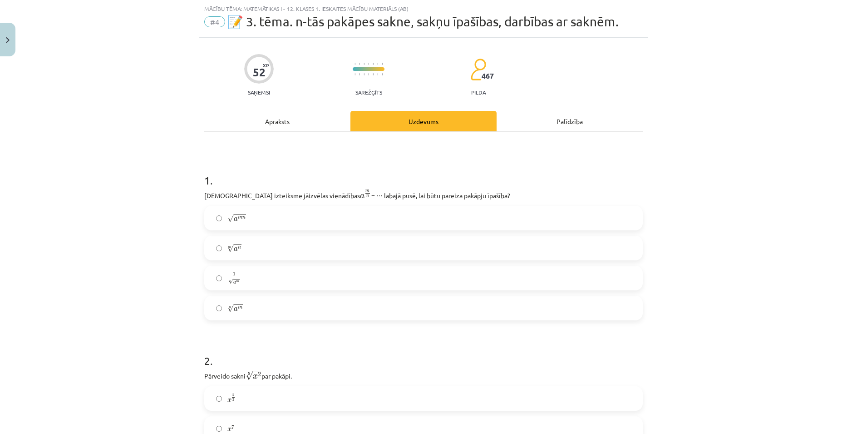
click at [345, 249] on label "m √ a n a n m" at bounding box center [423, 248] width 437 height 23
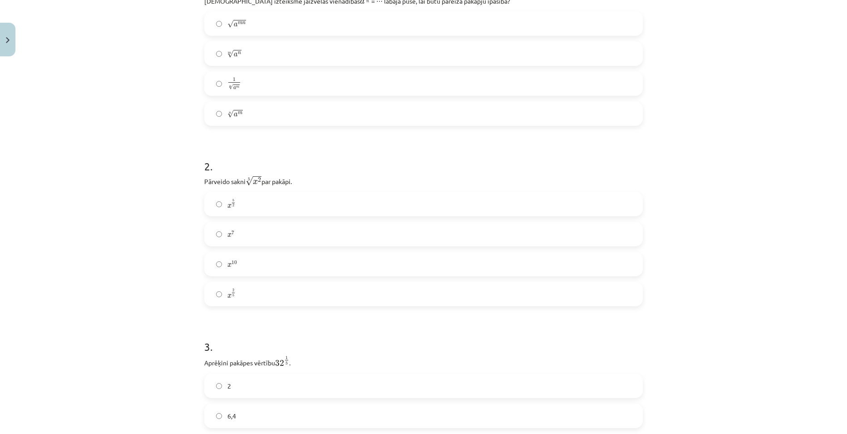
scroll to position [219, 0]
click at [328, 296] on label "x 2 5 x 2 5" at bounding box center [423, 291] width 437 height 23
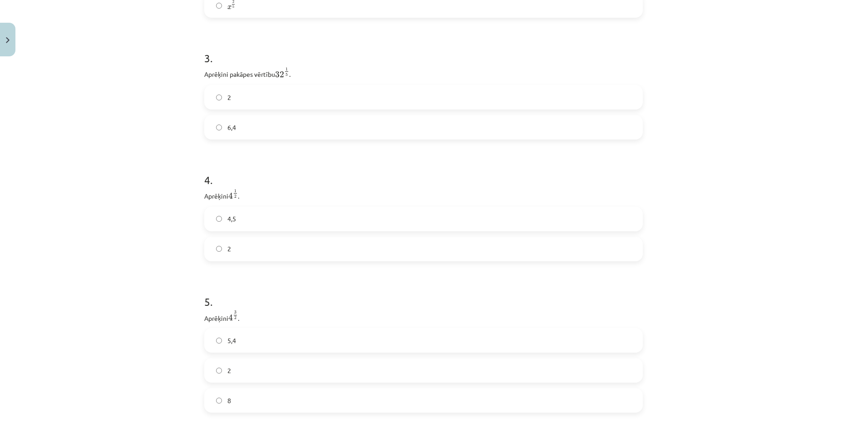
scroll to position [508, 0]
click at [419, 102] on label "2" at bounding box center [423, 94] width 437 height 23
click at [326, 250] on label "2" at bounding box center [423, 246] width 437 height 23
click at [277, 392] on label "8" at bounding box center [423, 397] width 437 height 23
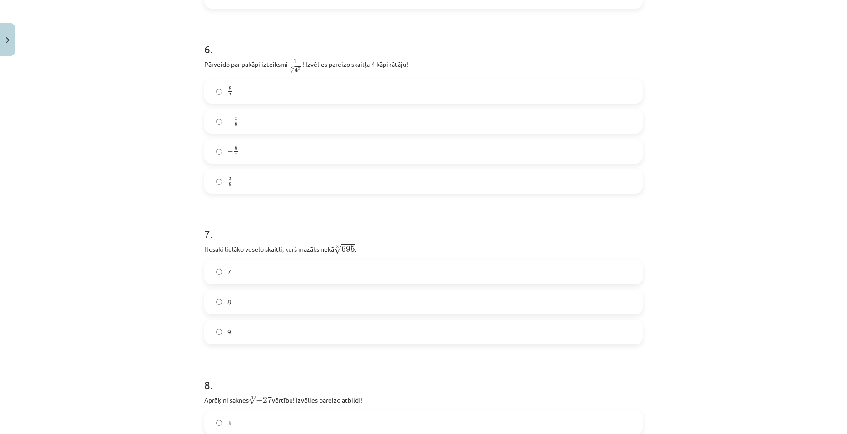
scroll to position [912, 0]
click at [489, 187] on label "x 8 x 8" at bounding box center [423, 178] width 437 height 23
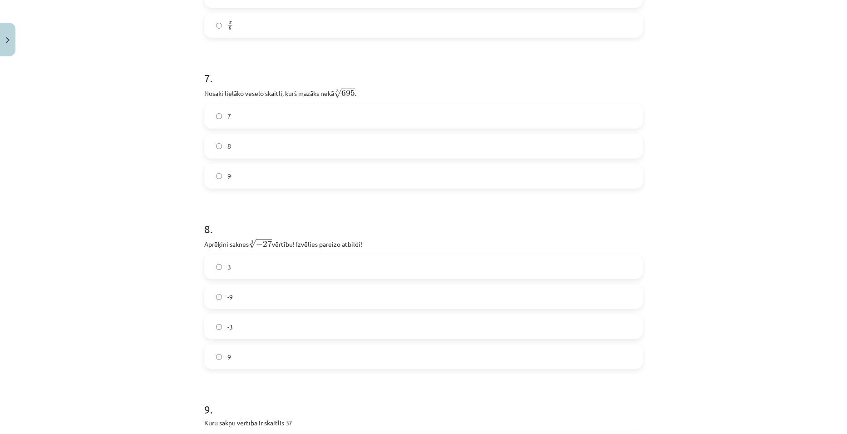
scroll to position [1072, 0]
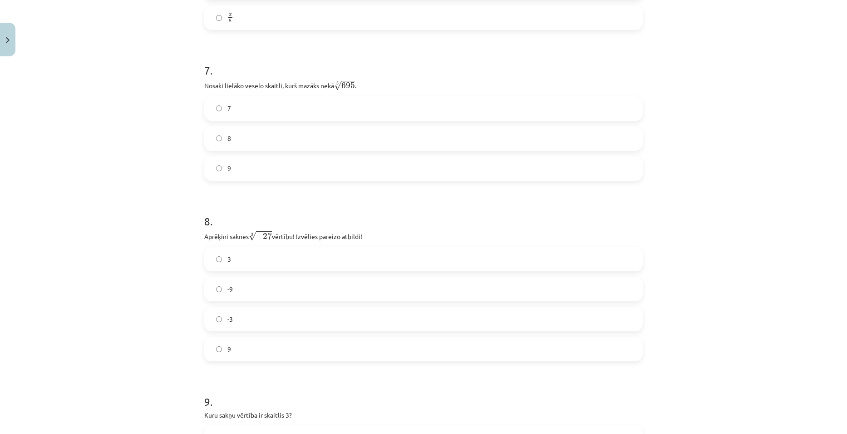
click at [354, 144] on label "8" at bounding box center [423, 138] width 437 height 23
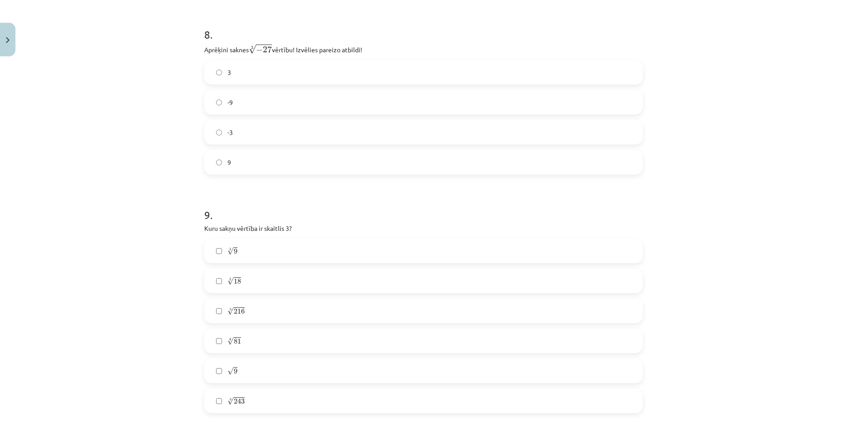
scroll to position [1264, 0]
click at [372, 133] on label "-3" at bounding box center [423, 127] width 437 height 23
click at [260, 340] on label "4 √ 81 81 4" at bounding box center [423, 335] width 437 height 23
click at [212, 367] on label "√ 9 9" at bounding box center [423, 365] width 437 height 23
click at [212, 395] on label "5 √ 243 243 5" at bounding box center [423, 395] width 437 height 23
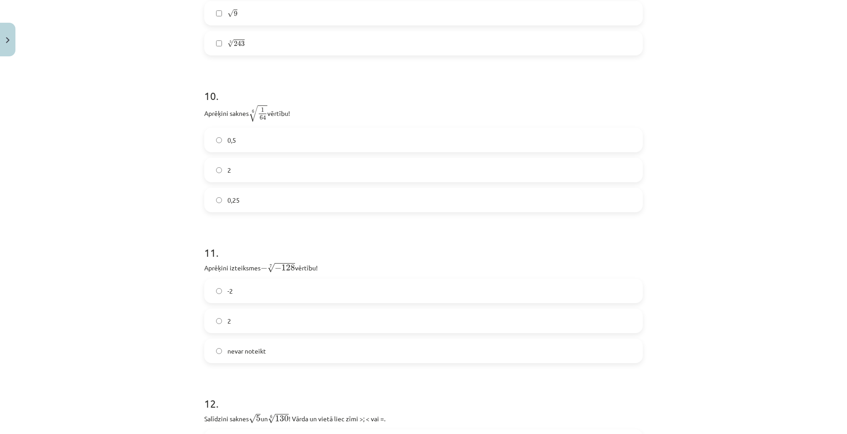
scroll to position [1619, 0]
click at [370, 135] on label "0,5" at bounding box center [423, 137] width 437 height 23
click at [312, 311] on label "2" at bounding box center [423, 317] width 437 height 23
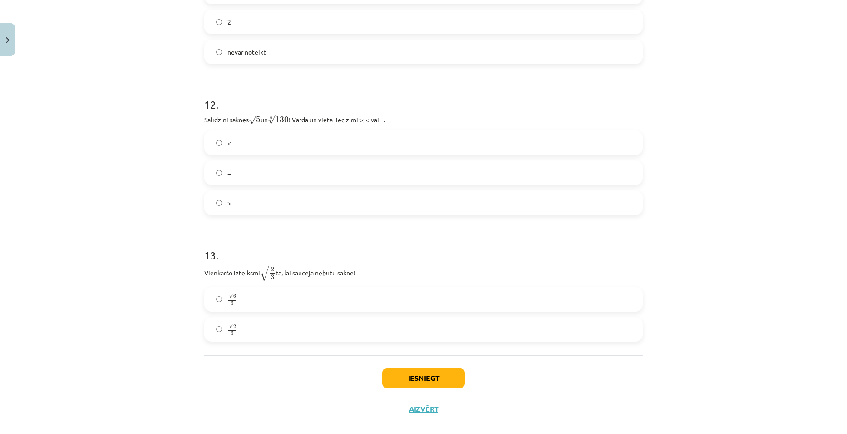
scroll to position [1920, 0]
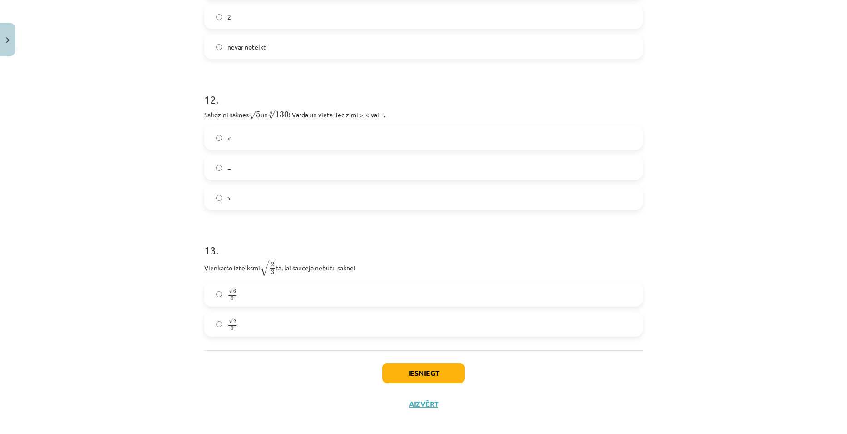
click at [258, 189] on label ">" at bounding box center [423, 197] width 437 height 23
drag, startPoint x: 261, startPoint y: 283, endPoint x: 428, endPoint y: 367, distance: 187.2
click at [428, 367] on button "Iesniegt" at bounding box center [423, 373] width 83 height 20
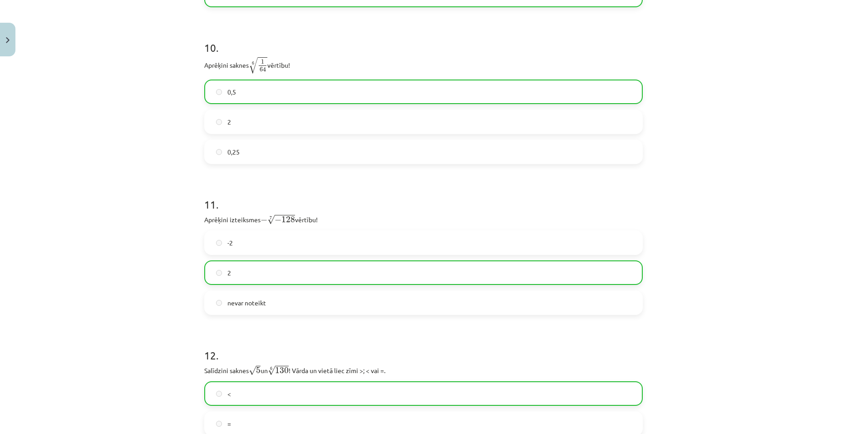
scroll to position [1957, 0]
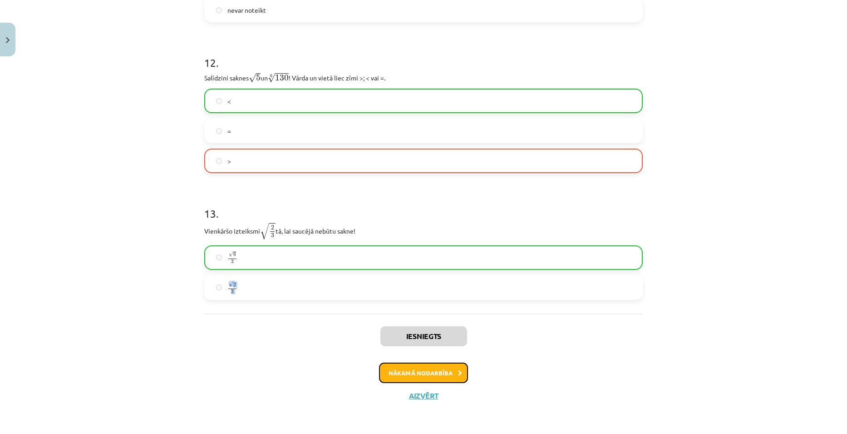
click at [434, 369] on button "Nākamā nodarbība" at bounding box center [423, 372] width 89 height 21
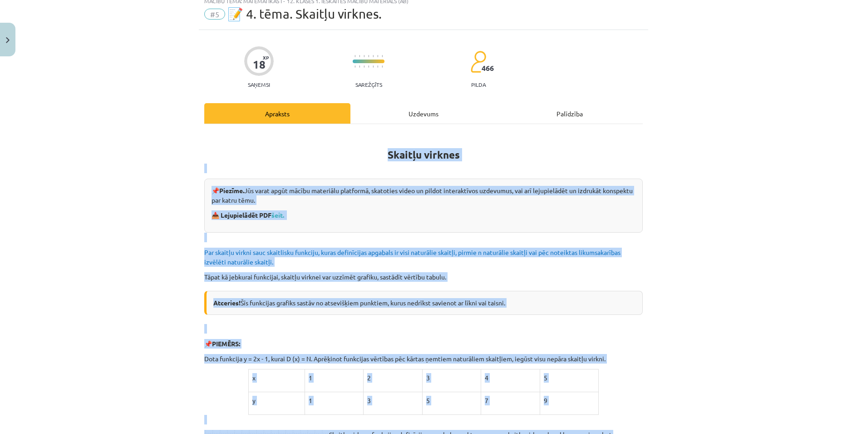
scroll to position [23, 0]
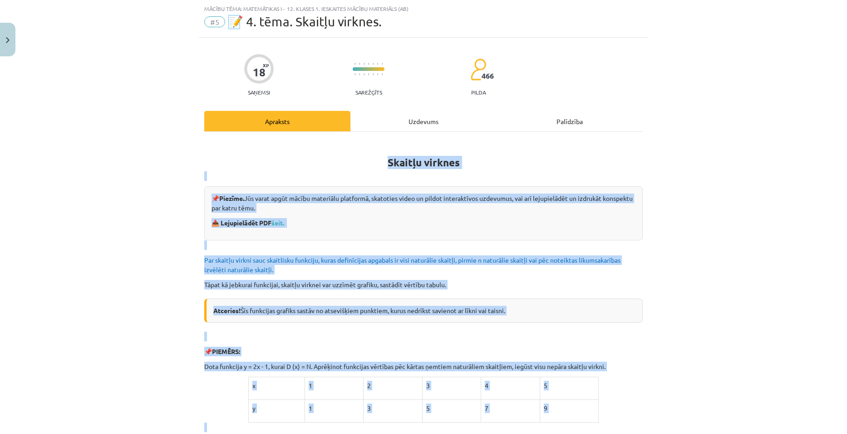
click at [754, 248] on div "Mācību tēma: Matemātikas i - 12. klases 1. ieskaites mācību materiāls (ab) #5 📝…" at bounding box center [423, 217] width 847 height 434
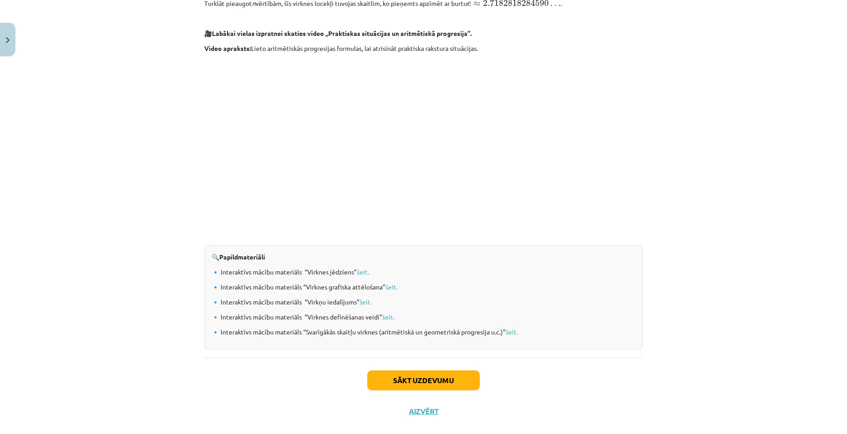
scroll to position [839, 0]
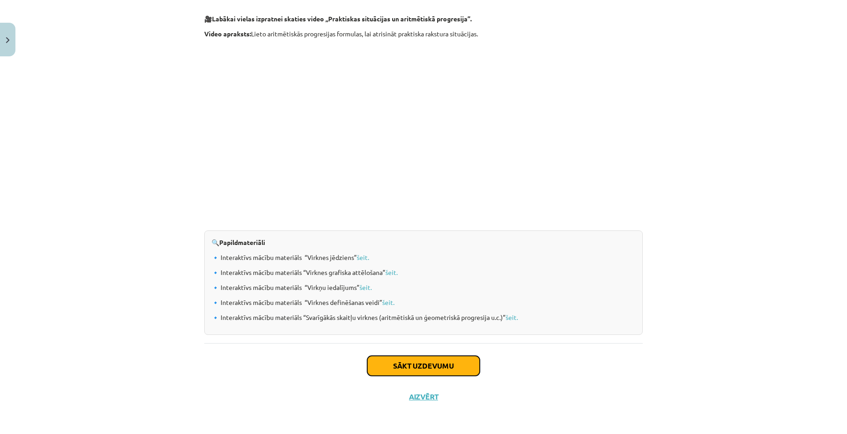
click at [424, 360] on button "Sākt uzdevumu" at bounding box center [423, 365] width 113 height 20
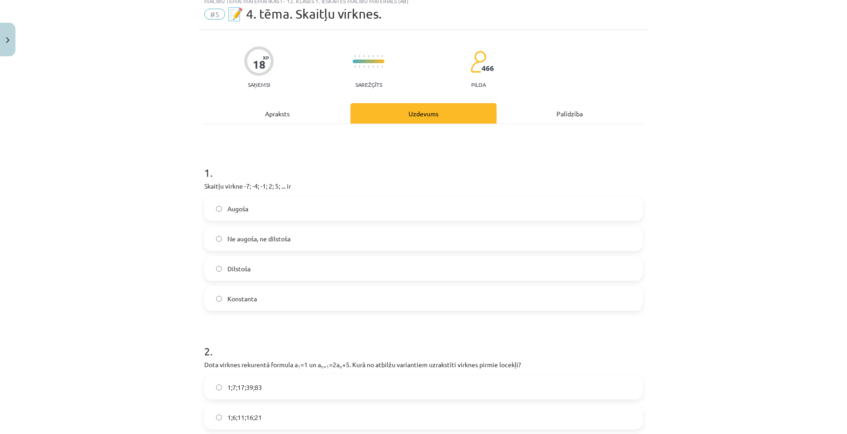
scroll to position [23, 0]
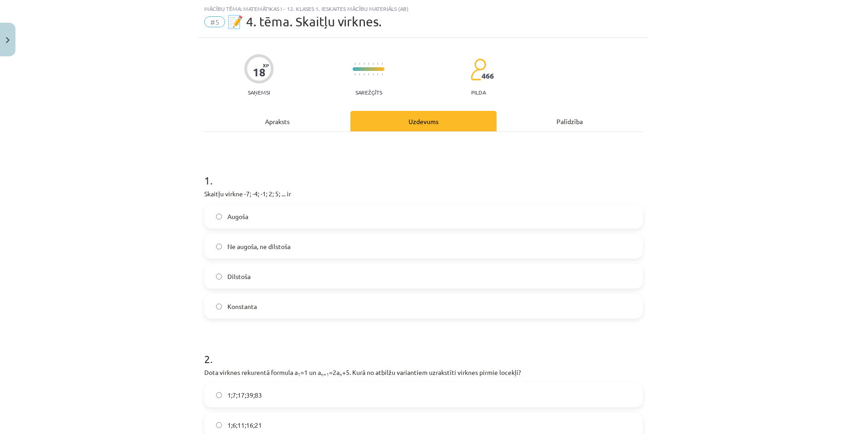
click at [271, 306] on label "Konstanta" at bounding box center [423, 306] width 437 height 23
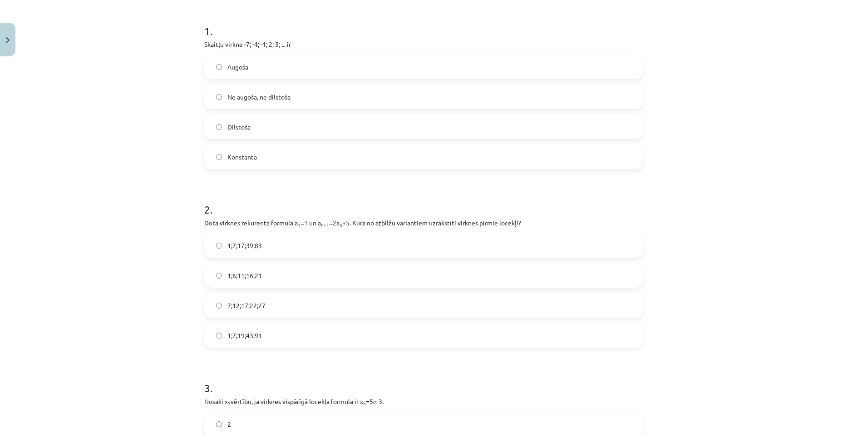
scroll to position [173, 0]
click at [242, 338] on span "1;7;19;43;91" at bounding box center [244, 334] width 35 height 10
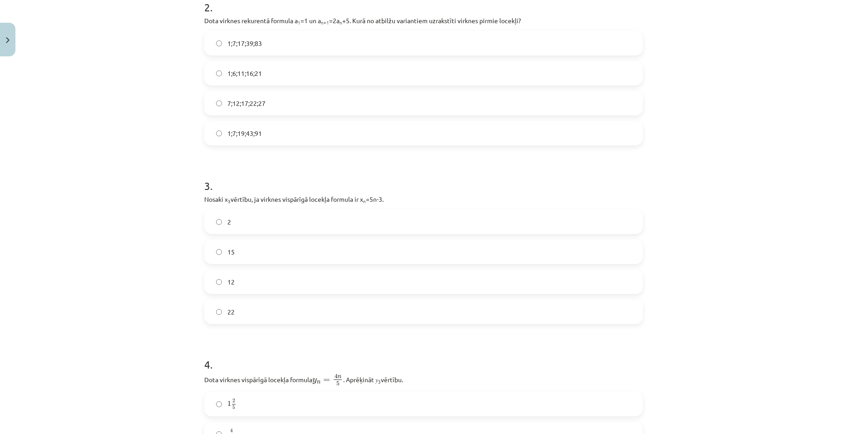
scroll to position [374, 0]
click at [298, 225] on label "2" at bounding box center [423, 221] width 437 height 23
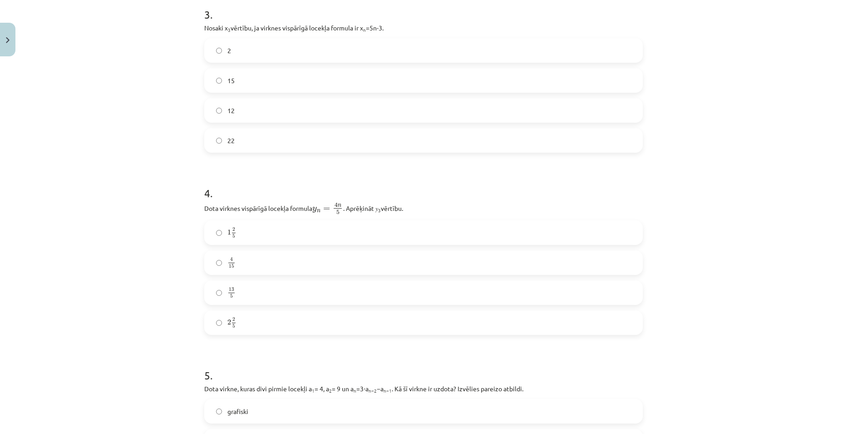
scroll to position [553, 0]
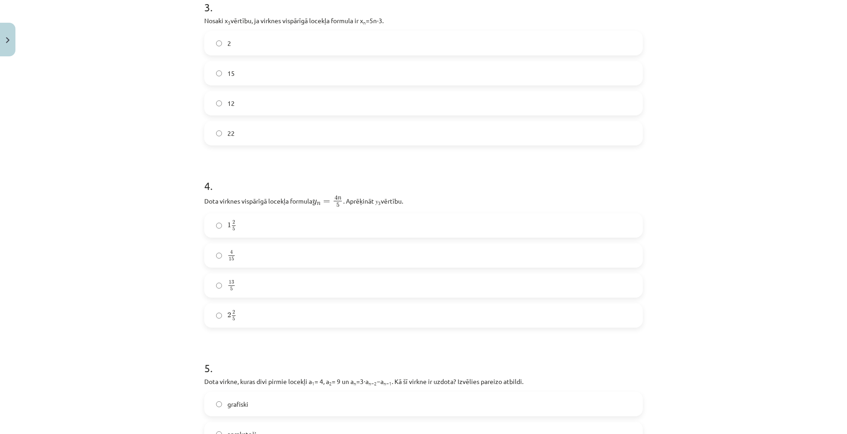
click at [295, 252] on label "4 15 4 15" at bounding box center [423, 255] width 437 height 23
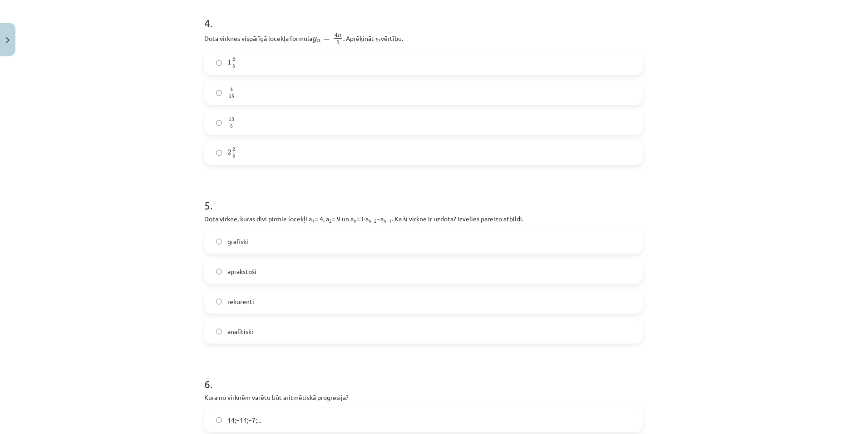
scroll to position [726, 0]
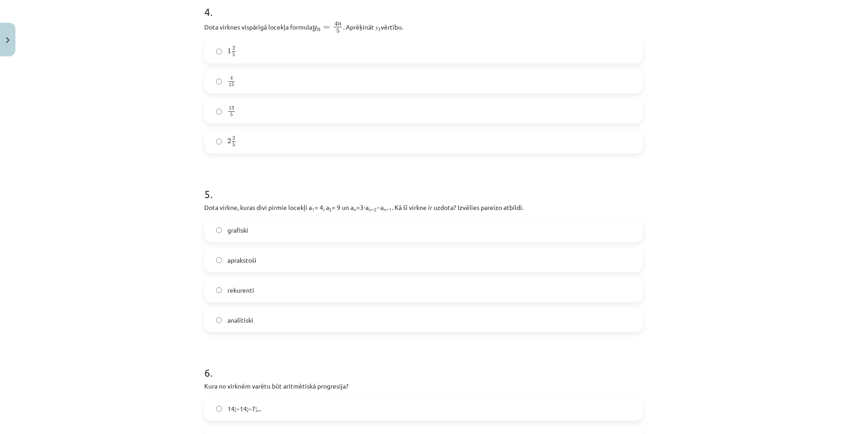
click at [287, 230] on label "grafiski" at bounding box center [423, 229] width 437 height 23
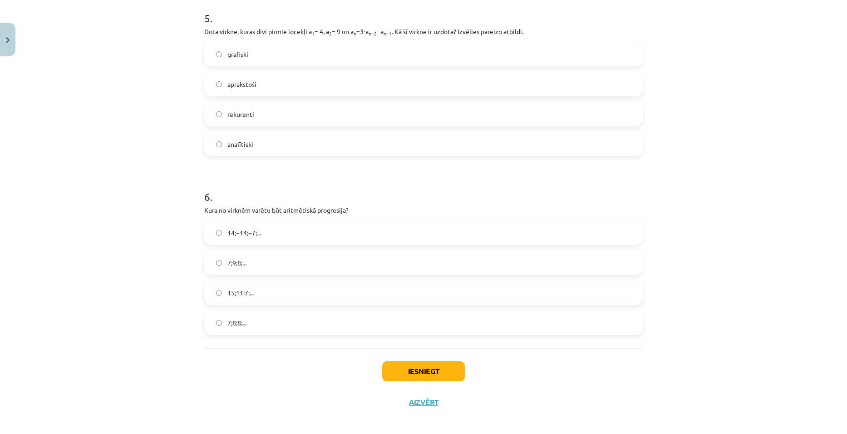
scroll to position [908, 0]
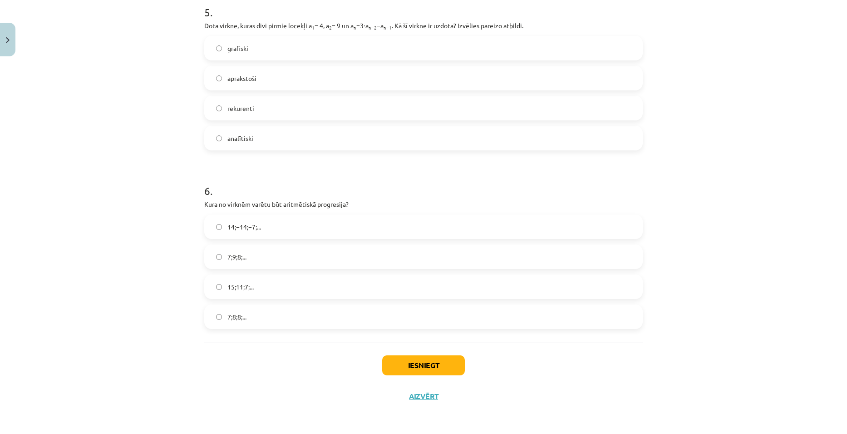
click at [307, 286] on label "15;11;7;..." at bounding box center [423, 286] width 437 height 23
click at [424, 363] on button "Iesniegt" at bounding box center [423, 365] width 83 height 20
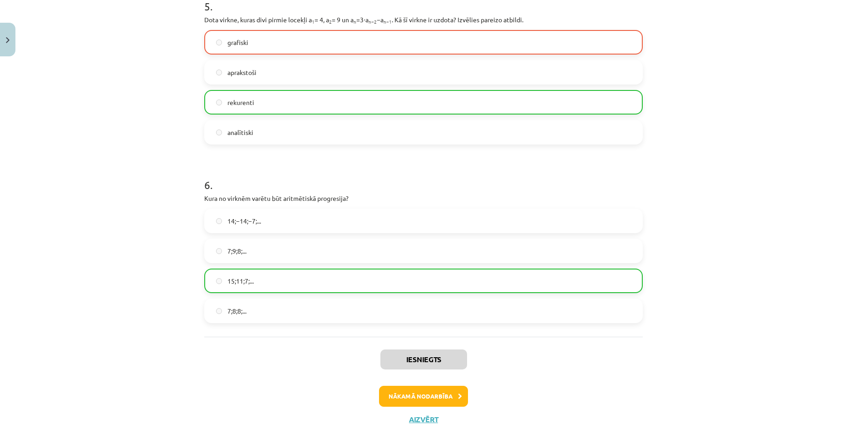
scroll to position [937, 0]
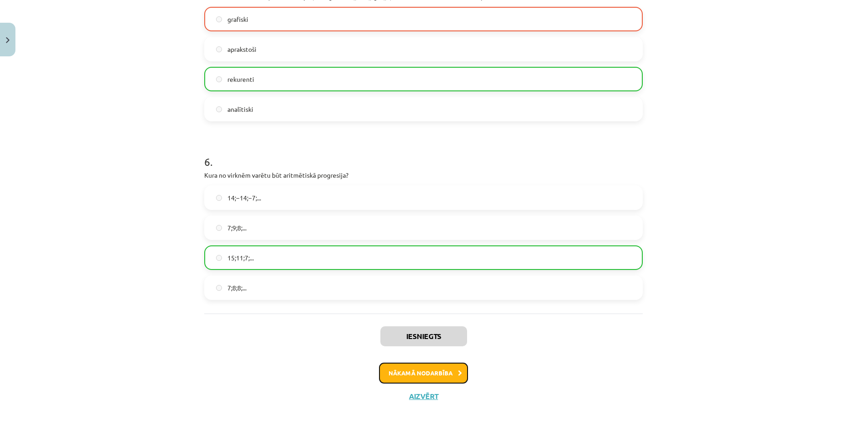
click at [439, 373] on button "Nākamā nodarbība" at bounding box center [423, 372] width 89 height 21
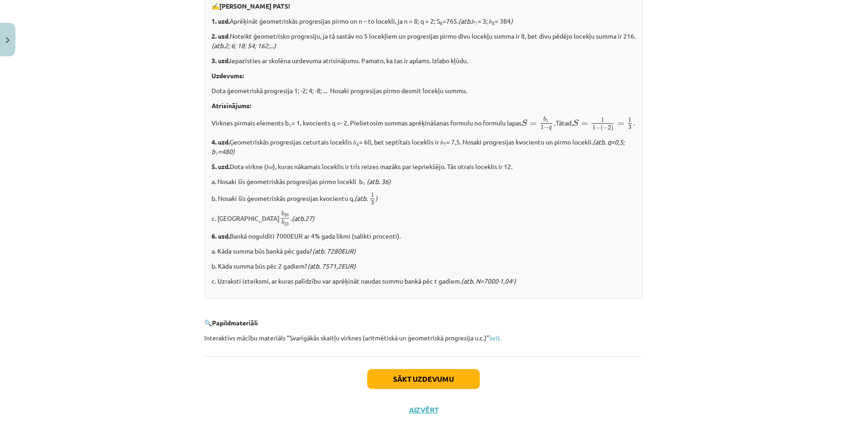
scroll to position [1038, 0]
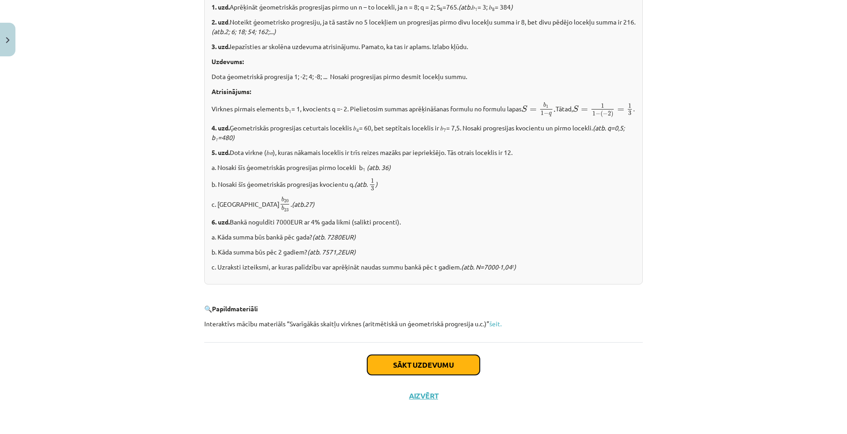
click at [454, 364] on button "Sākt uzdevumu" at bounding box center [423, 365] width 113 height 20
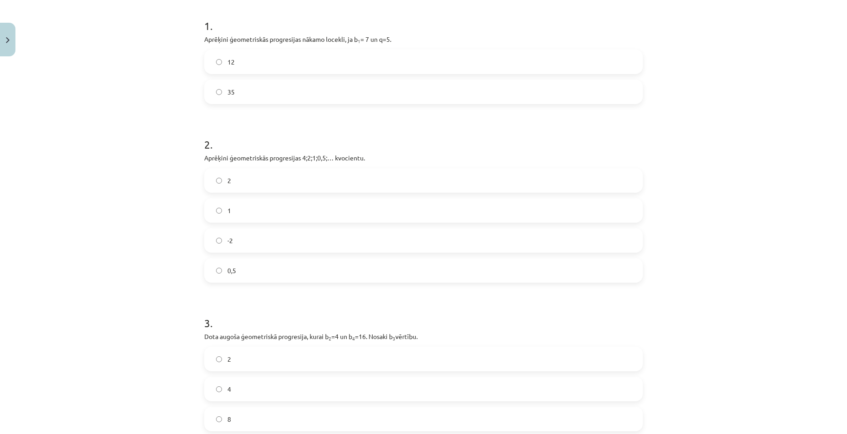
scroll to position [23, 0]
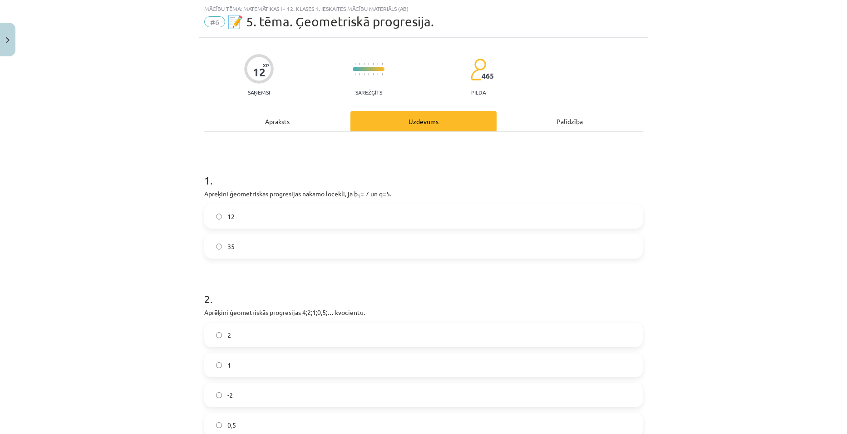
click at [377, 214] on label "12" at bounding box center [423, 216] width 437 height 23
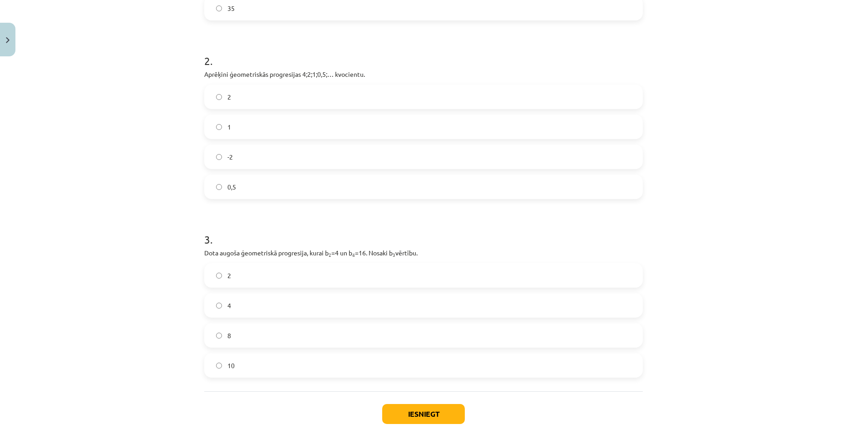
scroll to position [257, 0]
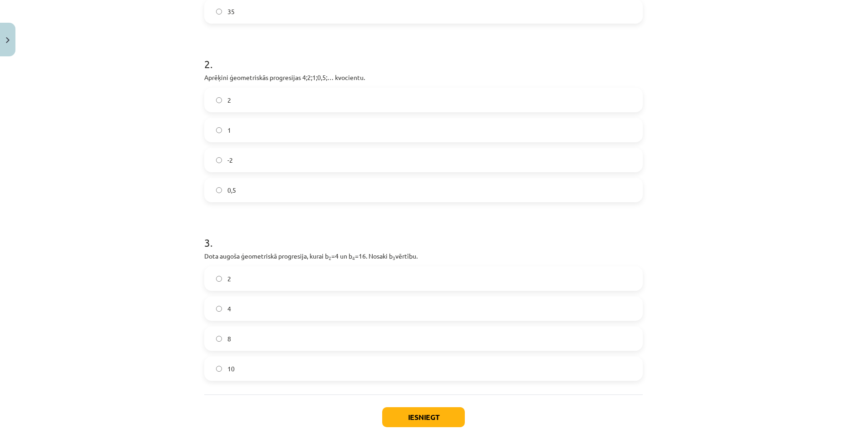
click at [460, 193] on label "0,5" at bounding box center [423, 189] width 437 height 23
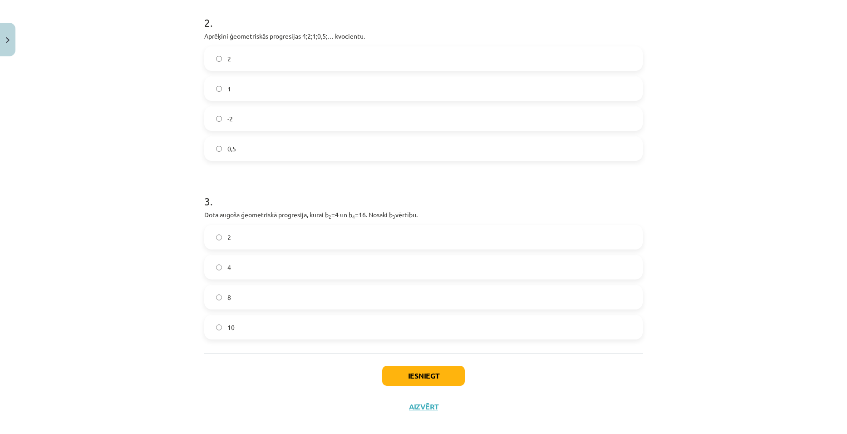
scroll to position [310, 0]
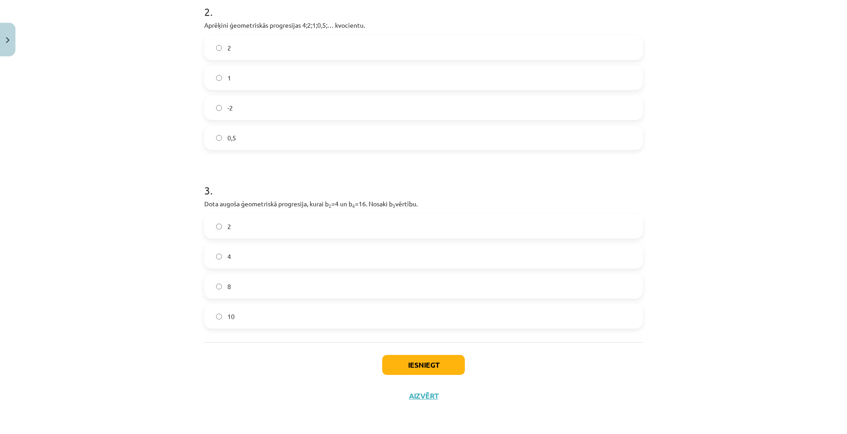
click at [591, 288] on label "8" at bounding box center [423, 286] width 437 height 23
click at [431, 360] on button "Iesniegt" at bounding box center [423, 365] width 83 height 20
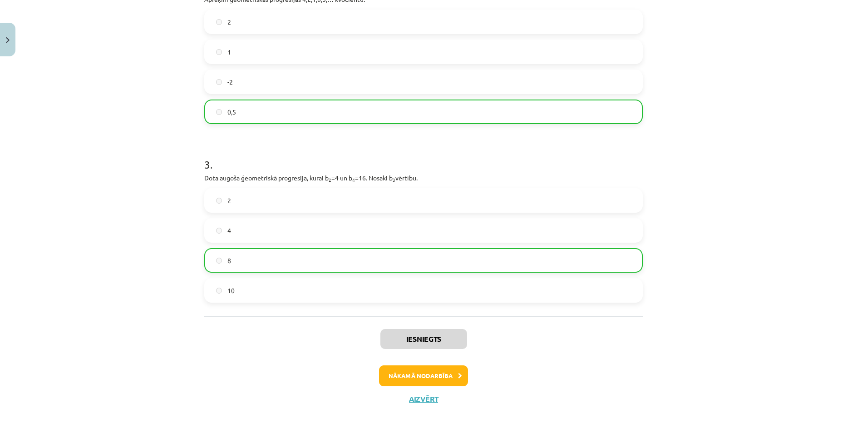
scroll to position [339, 0]
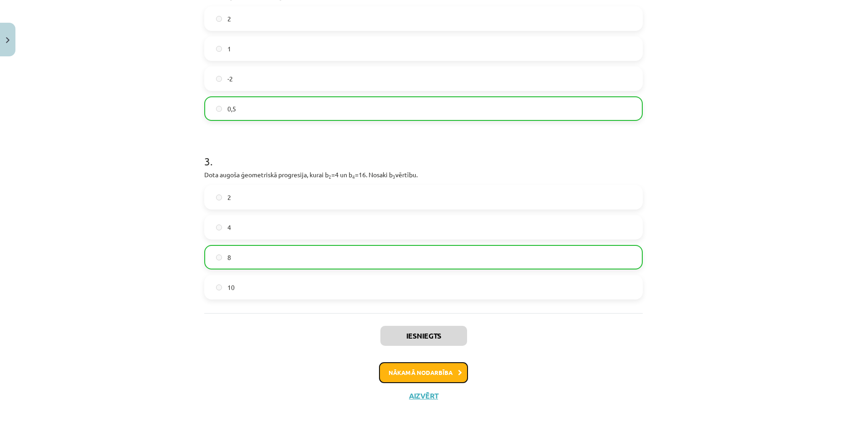
click at [411, 367] on button "Nākamā nodarbība" at bounding box center [423, 372] width 89 height 21
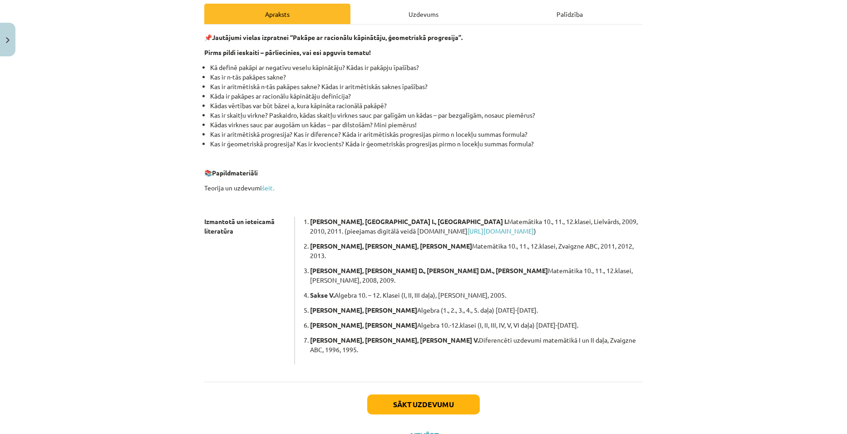
scroll to position [141, 0]
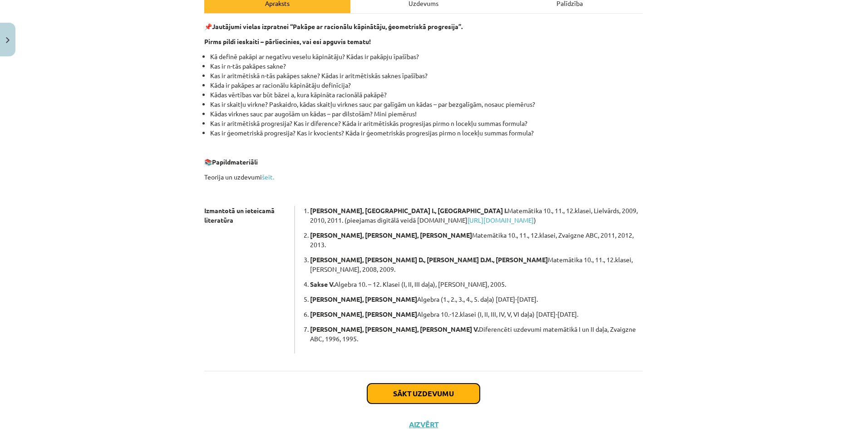
click at [438, 383] on button "Sākt uzdevumu" at bounding box center [423, 393] width 113 height 20
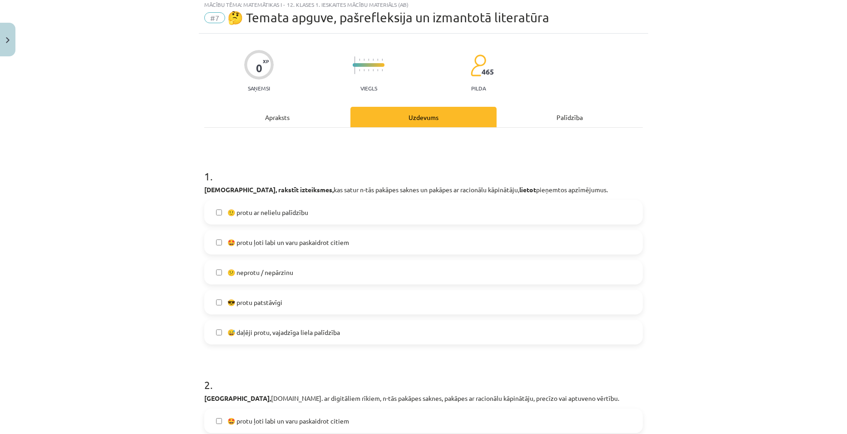
scroll to position [23, 0]
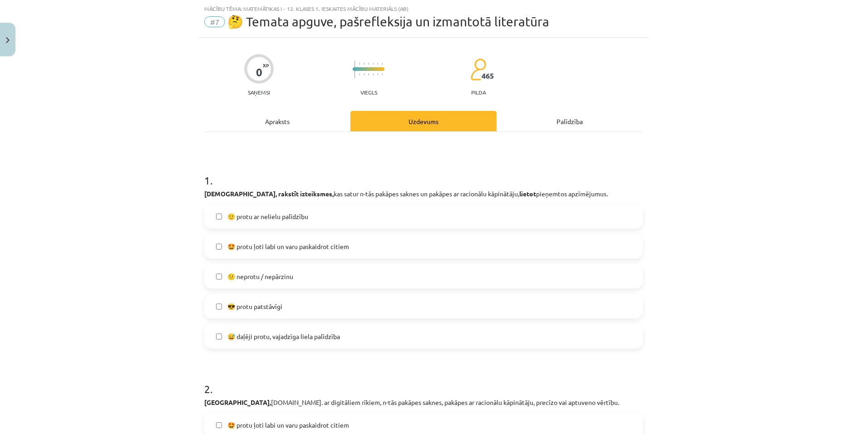
click at [839, 105] on div "Mācību tēma: Matemātikas i - 12. klases 1. ieskaites mācību materiāls (ab) #7 🤔…" at bounding box center [423, 217] width 847 height 434
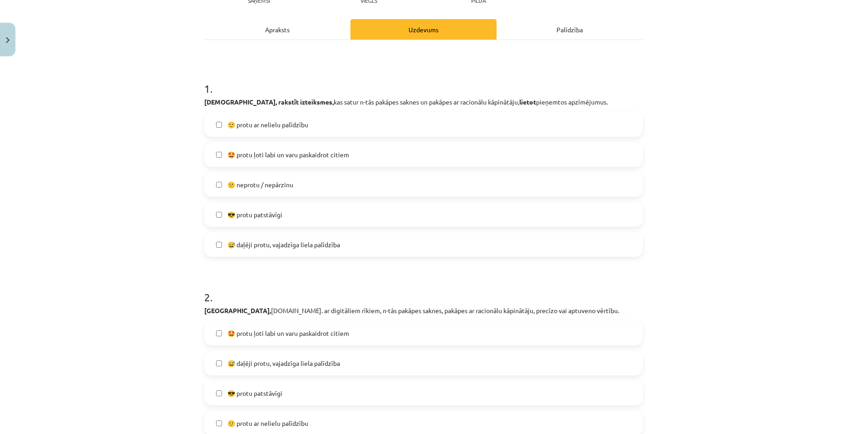
scroll to position [116, 0]
click at [345, 125] on label "🙂 protu ar nelielu palīdzību" at bounding box center [423, 123] width 437 height 23
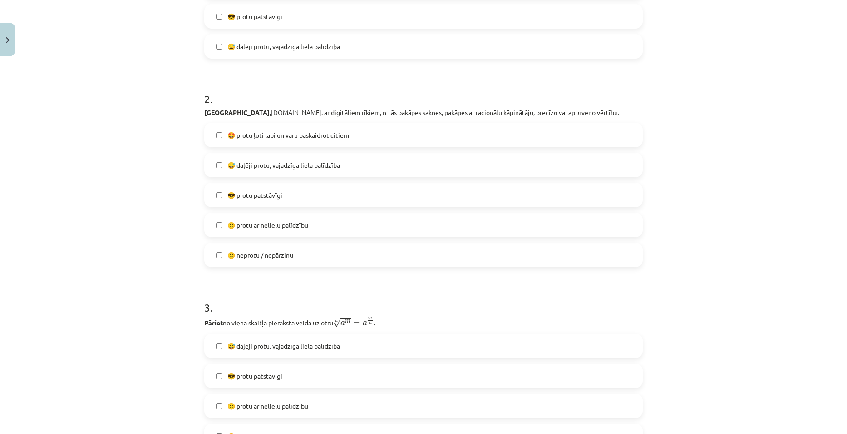
scroll to position [316, 0]
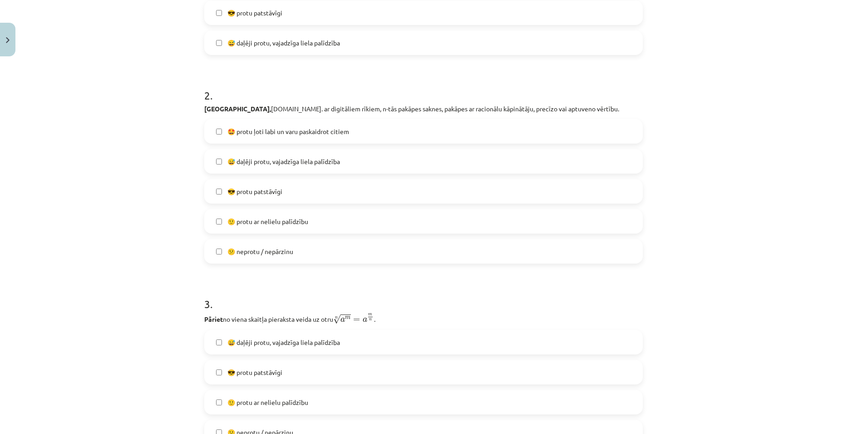
click at [316, 192] on label "😎 protu patstāvīgi" at bounding box center [423, 191] width 437 height 23
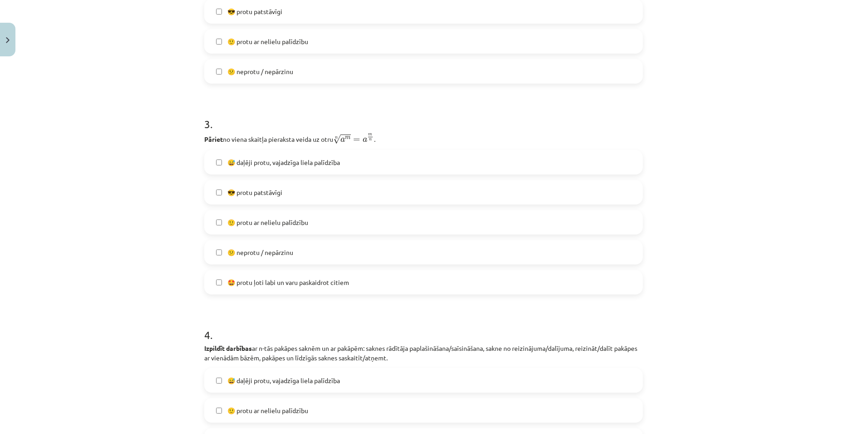
scroll to position [498, 0]
click at [285, 227] on label "🙂 protu ar nelielu palīdzību" at bounding box center [423, 220] width 437 height 23
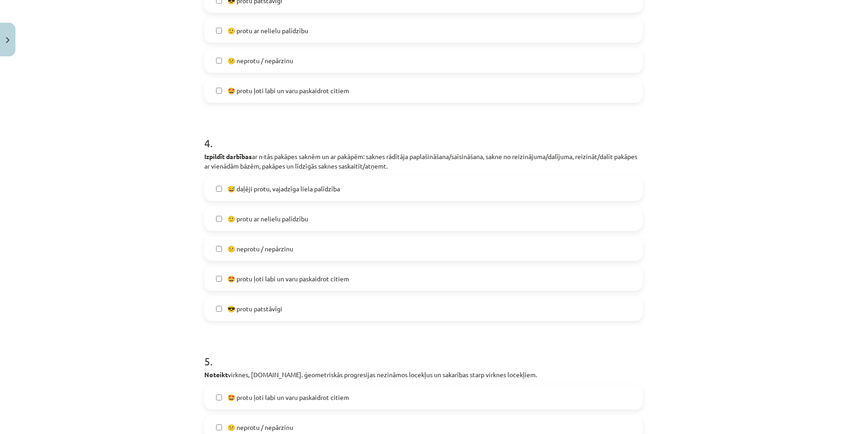
scroll to position [697, 0]
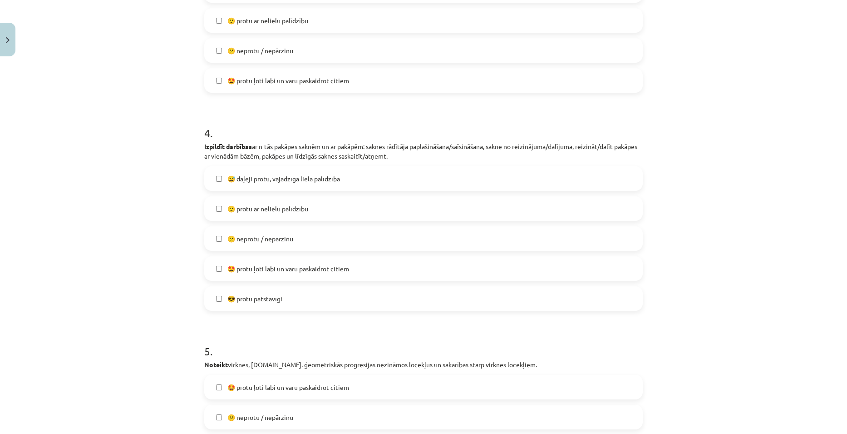
click at [294, 206] on span "🙂 protu ar nelielu palīdzību" at bounding box center [267, 209] width 81 height 10
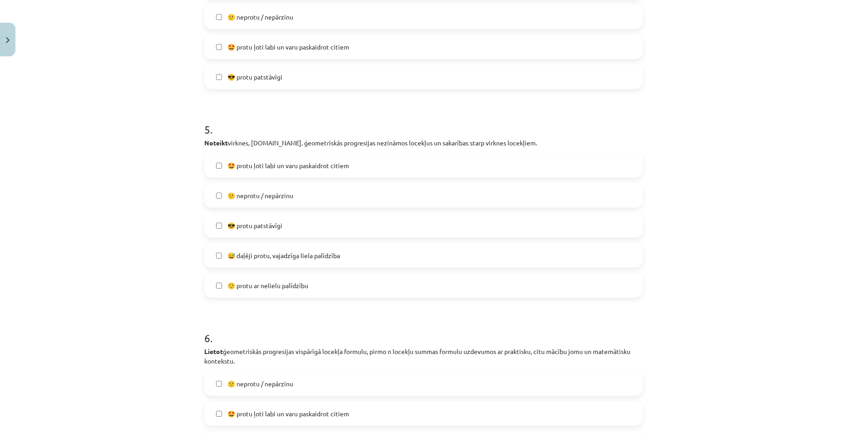
scroll to position [920, 0]
click at [321, 249] on span "😅 daļēji protu, vajadzīga liela palīdzība" at bounding box center [283, 254] width 113 height 10
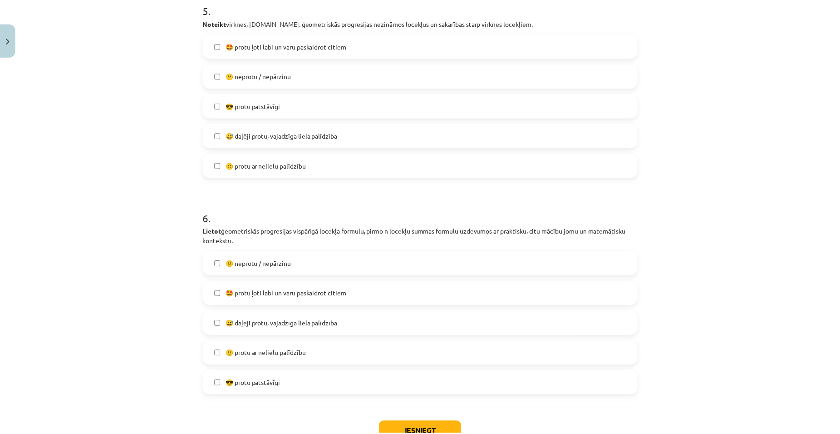
scroll to position [1106, 0]
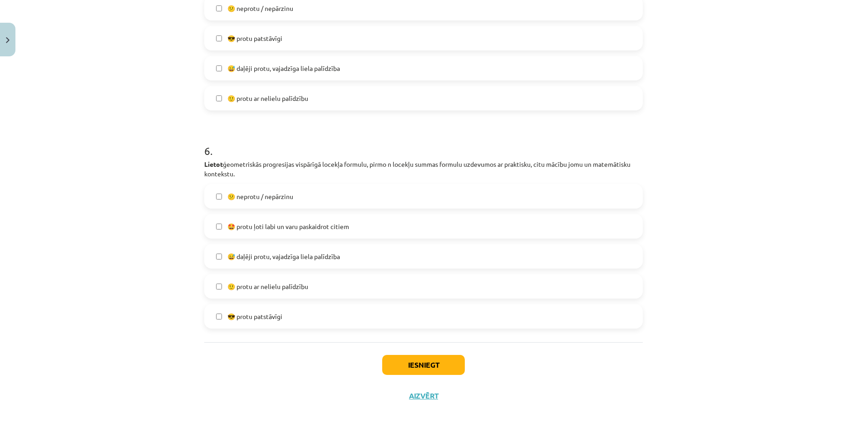
drag, startPoint x: 338, startPoint y: 192, endPoint x: 414, endPoint y: 351, distance: 177.3
click at [427, 368] on button "Iesniegt" at bounding box center [423, 365] width 83 height 20
click at [222, 198] on label "😕 neprotu / nepārzinu" at bounding box center [423, 196] width 437 height 23
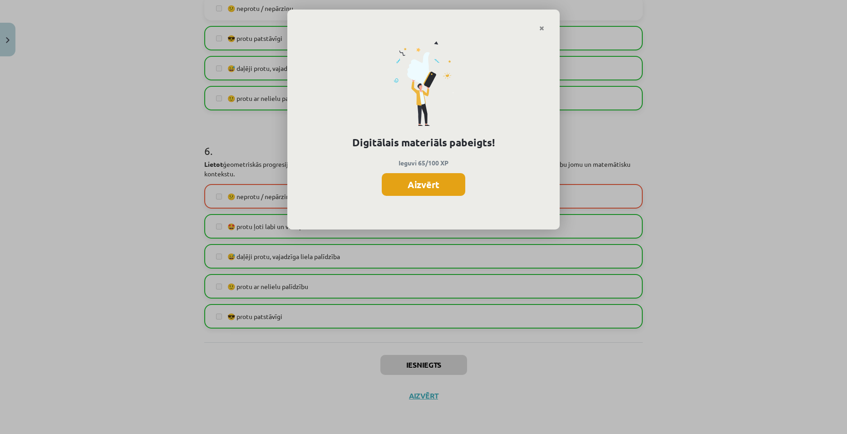
click at [438, 180] on button "Aizvērt" at bounding box center [424, 184] width 84 height 23
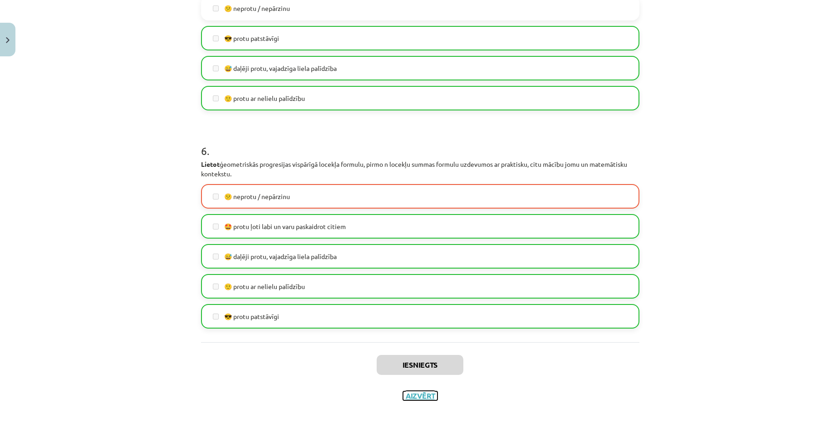
click at [424, 391] on button "Aizvērt" at bounding box center [420, 395] width 35 height 9
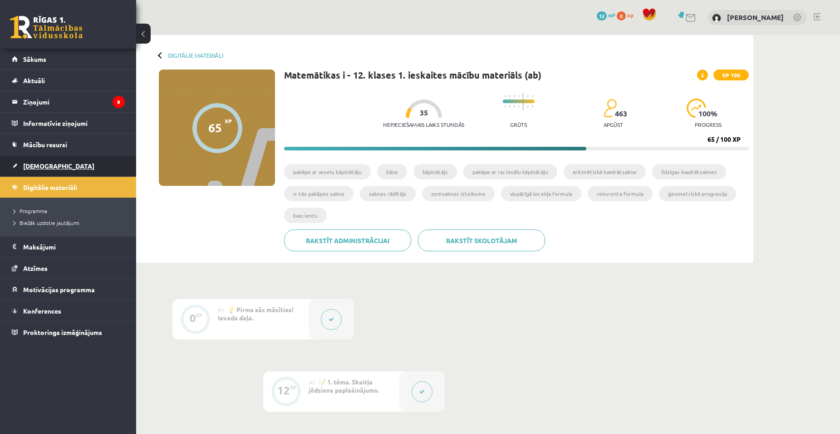
click at [34, 164] on span "[DEMOGRAPHIC_DATA]" at bounding box center [58, 166] width 71 height 8
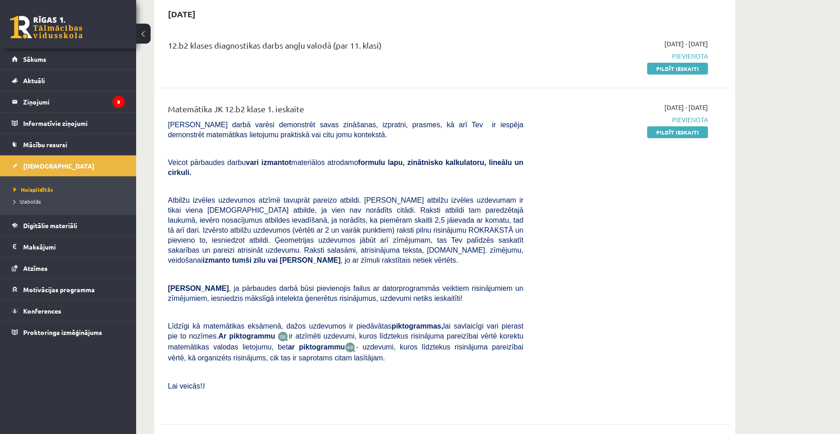
scroll to position [104, 0]
